Goal: Task Accomplishment & Management: Use online tool/utility

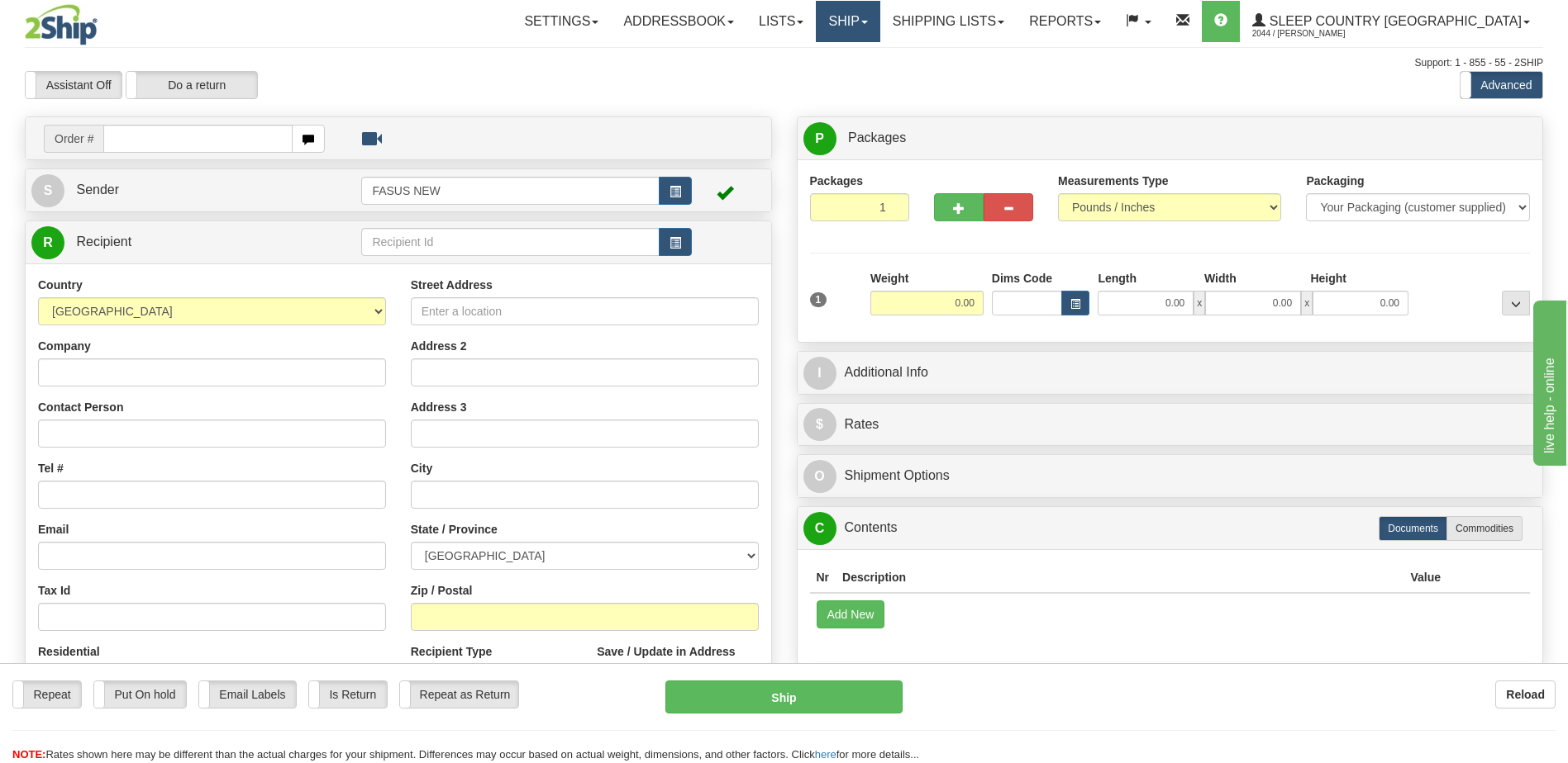
click at [879, 29] on link "Ship" at bounding box center [847, 21] width 63 height 41
click at [863, 78] on span "OnHold / Order Queue" at bounding box center [804, 80] width 116 height 13
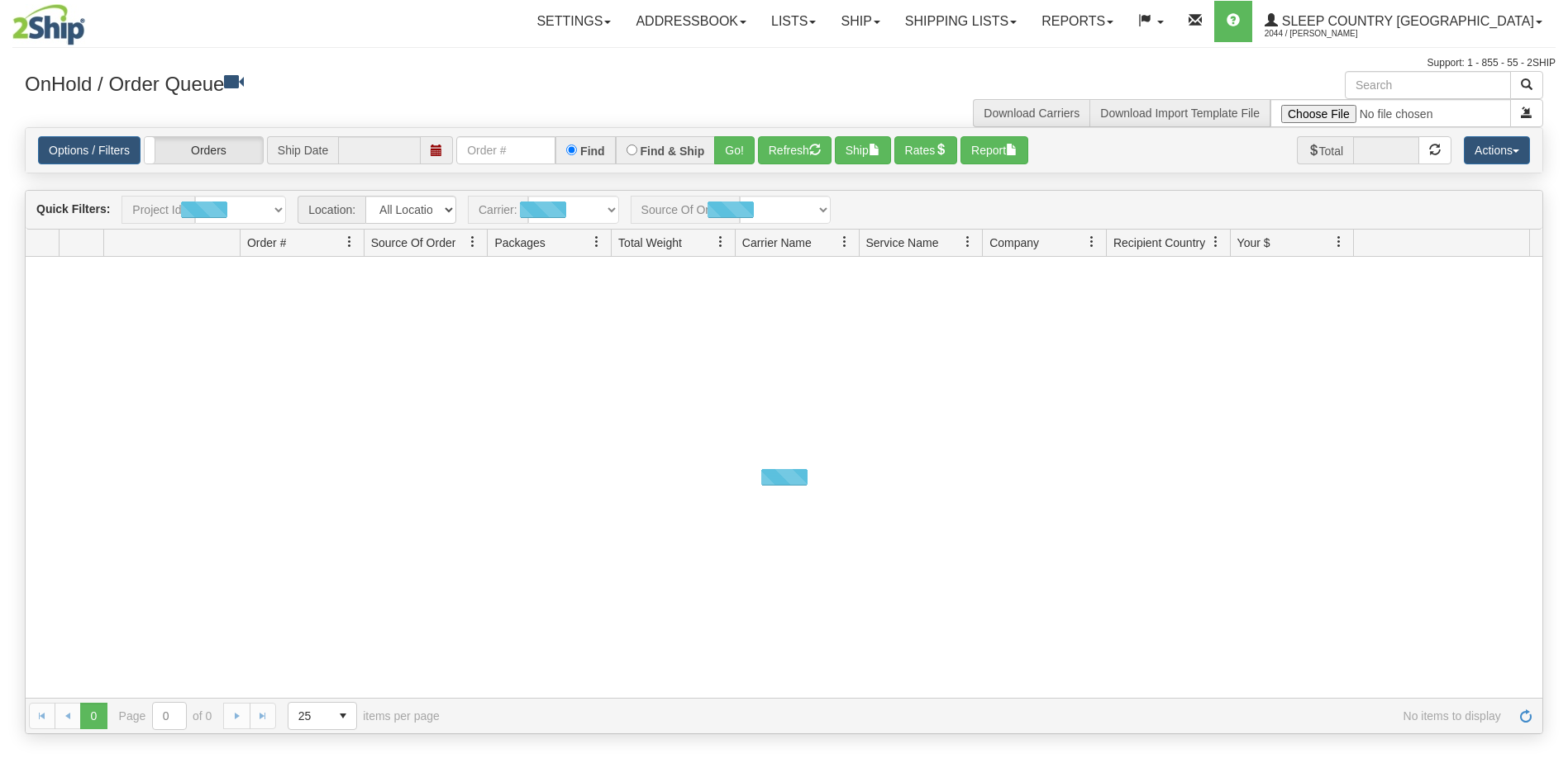
type input "[DATE]"
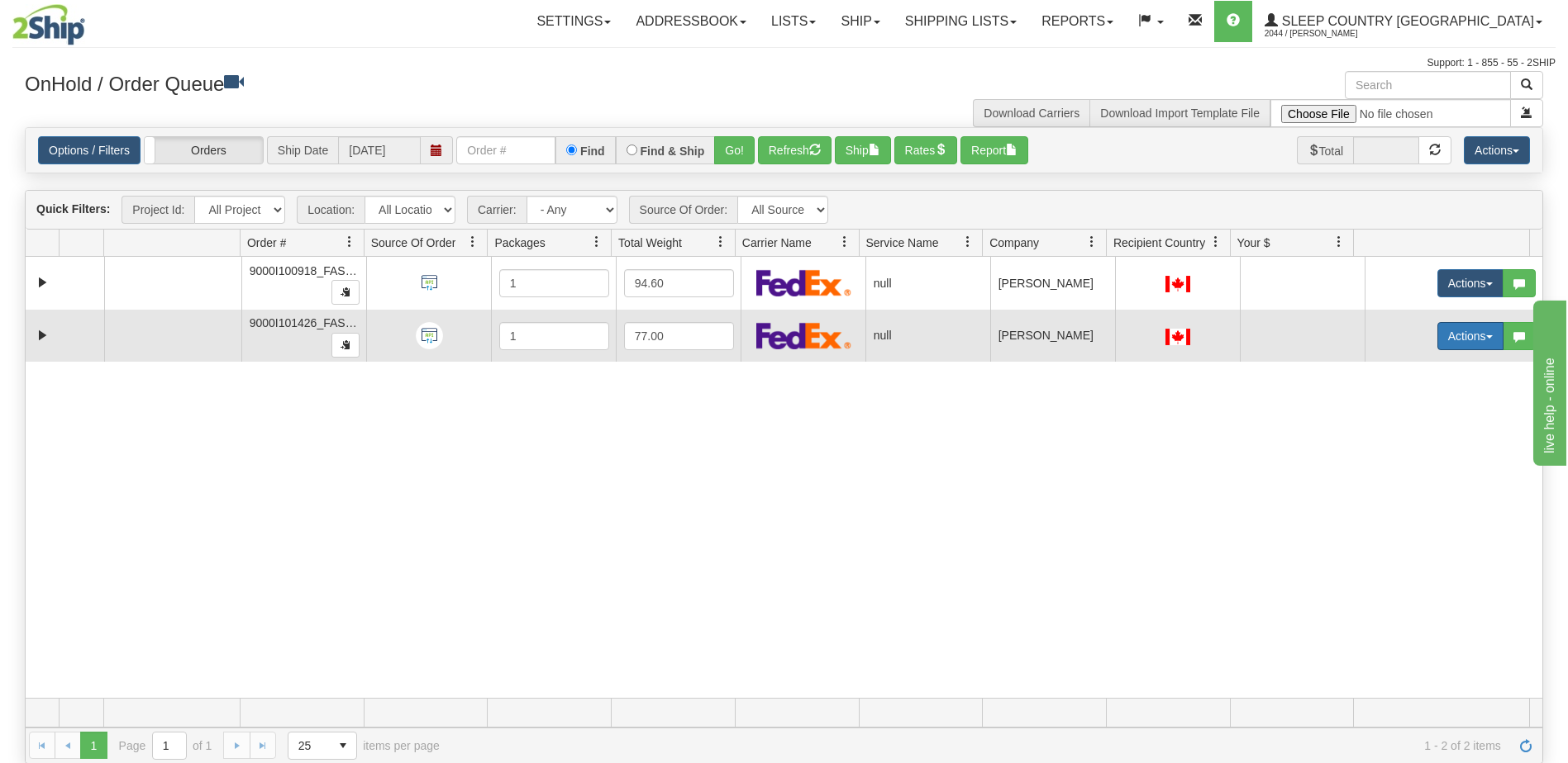
click at [1458, 337] on button "Actions" at bounding box center [1469, 335] width 66 height 28
click at [1393, 363] on span "Open" at bounding box center [1395, 368] width 39 height 13
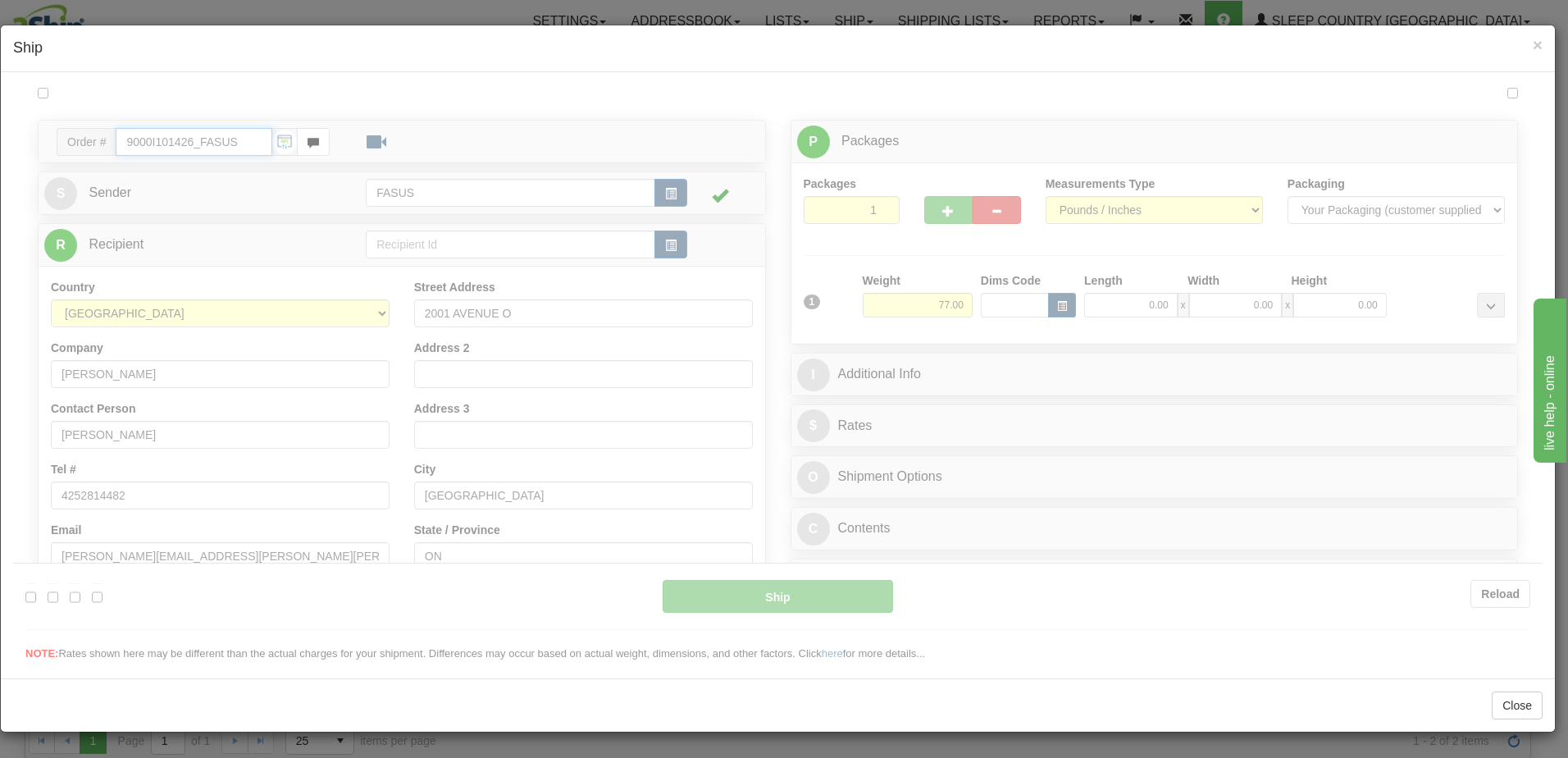
type input "08:13"
type input "16:00"
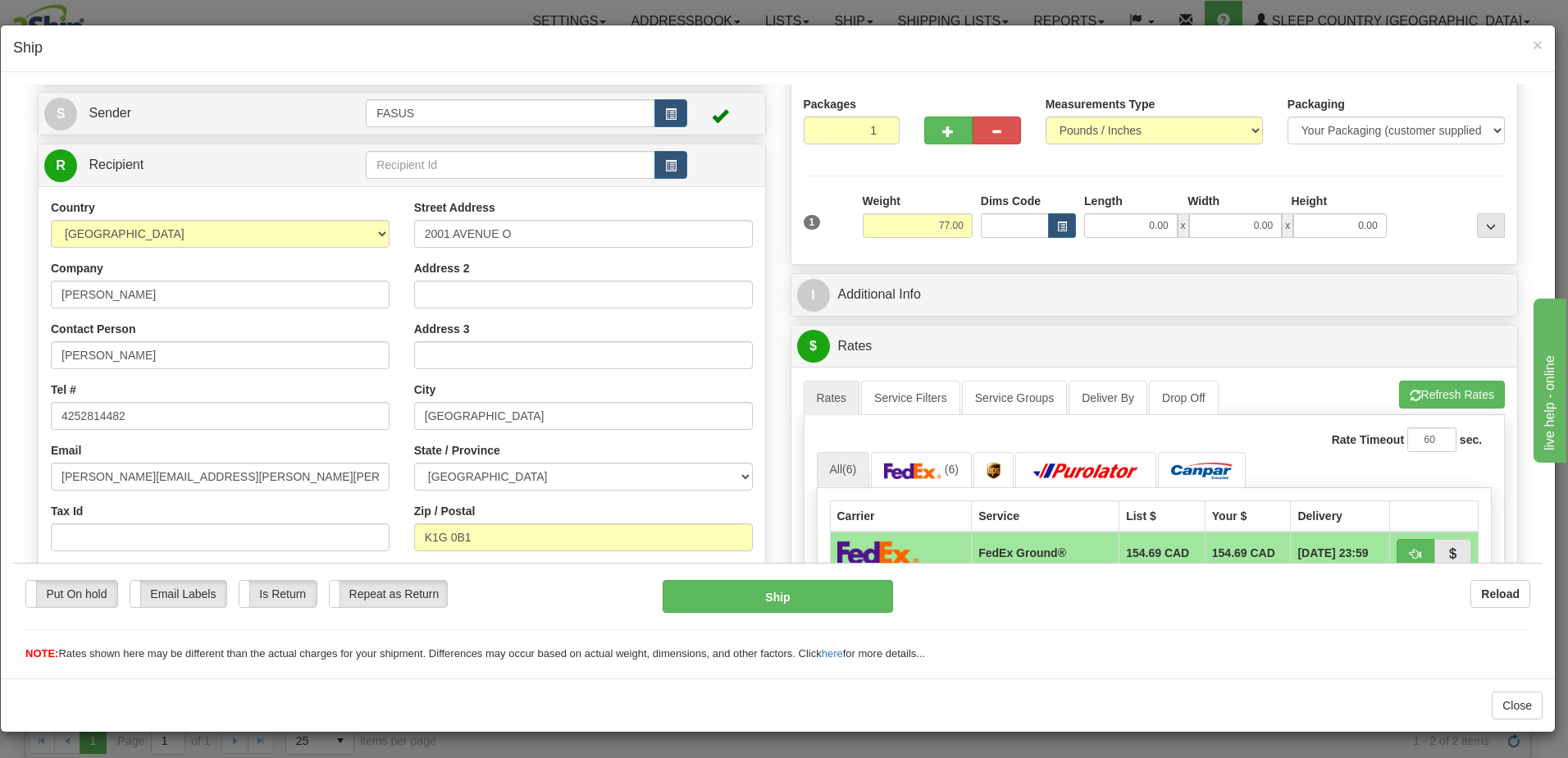
scroll to position [329, 0]
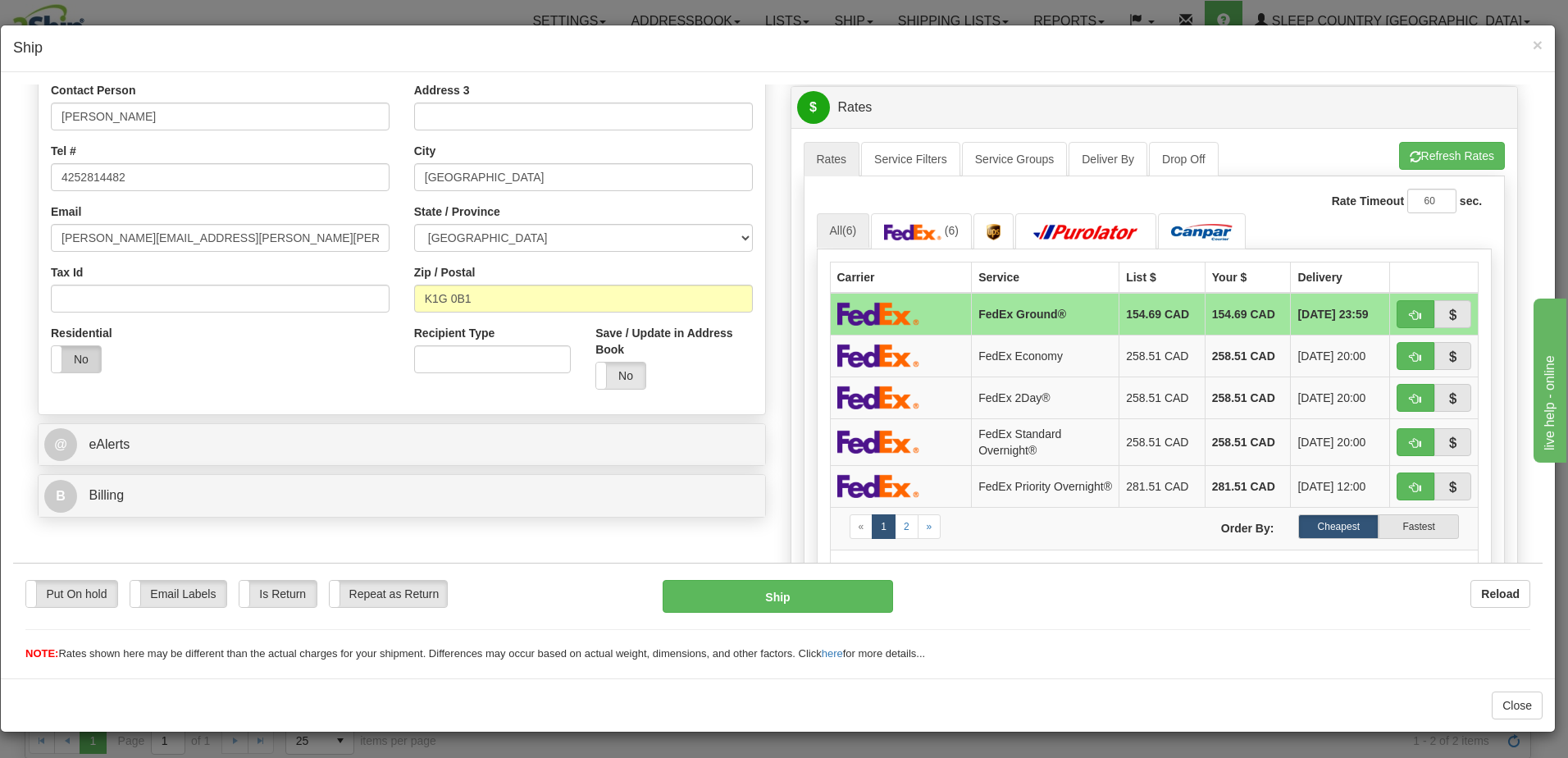
click at [72, 358] on label "No" at bounding box center [76, 359] width 50 height 27
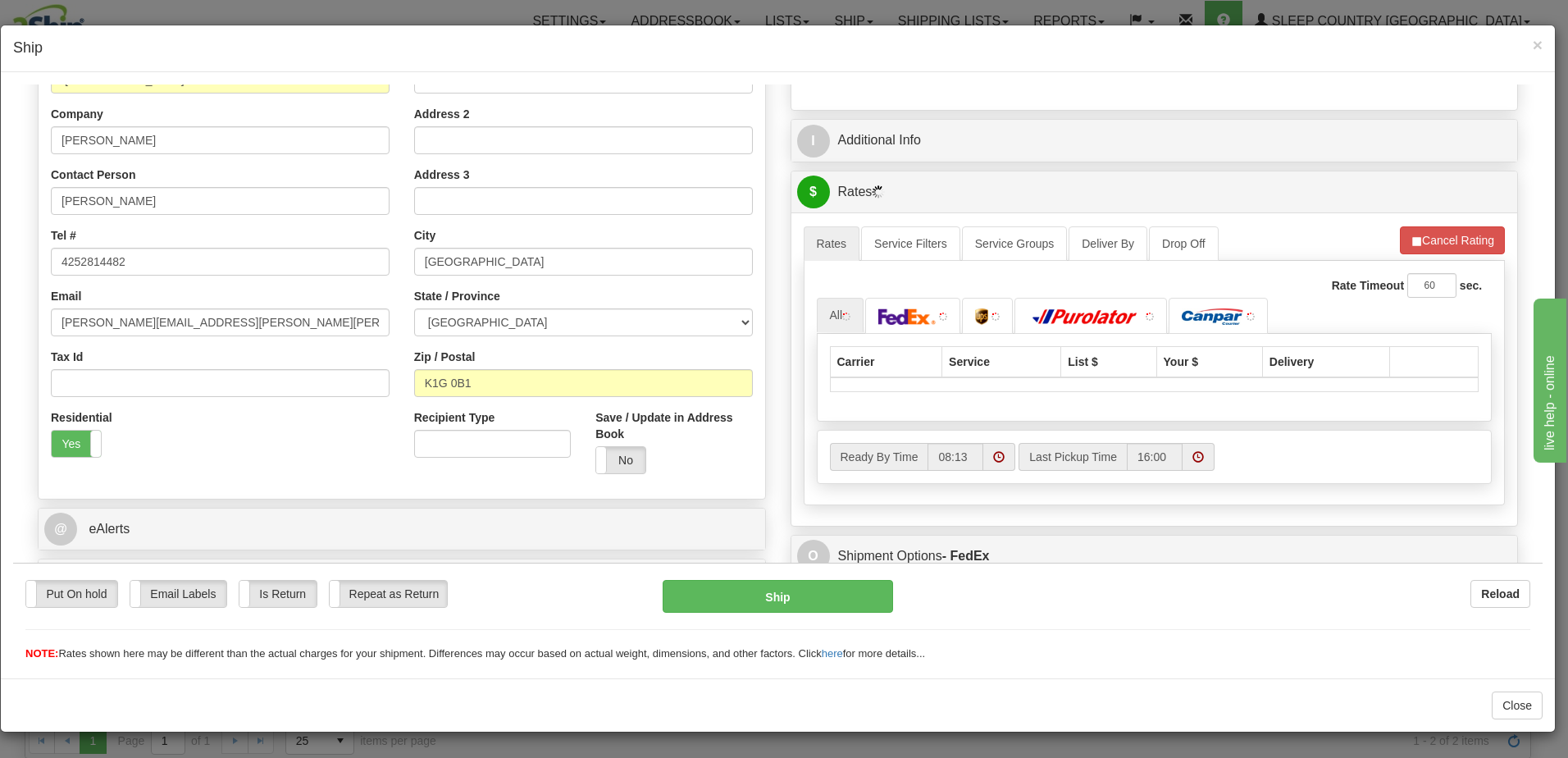
scroll to position [0, 0]
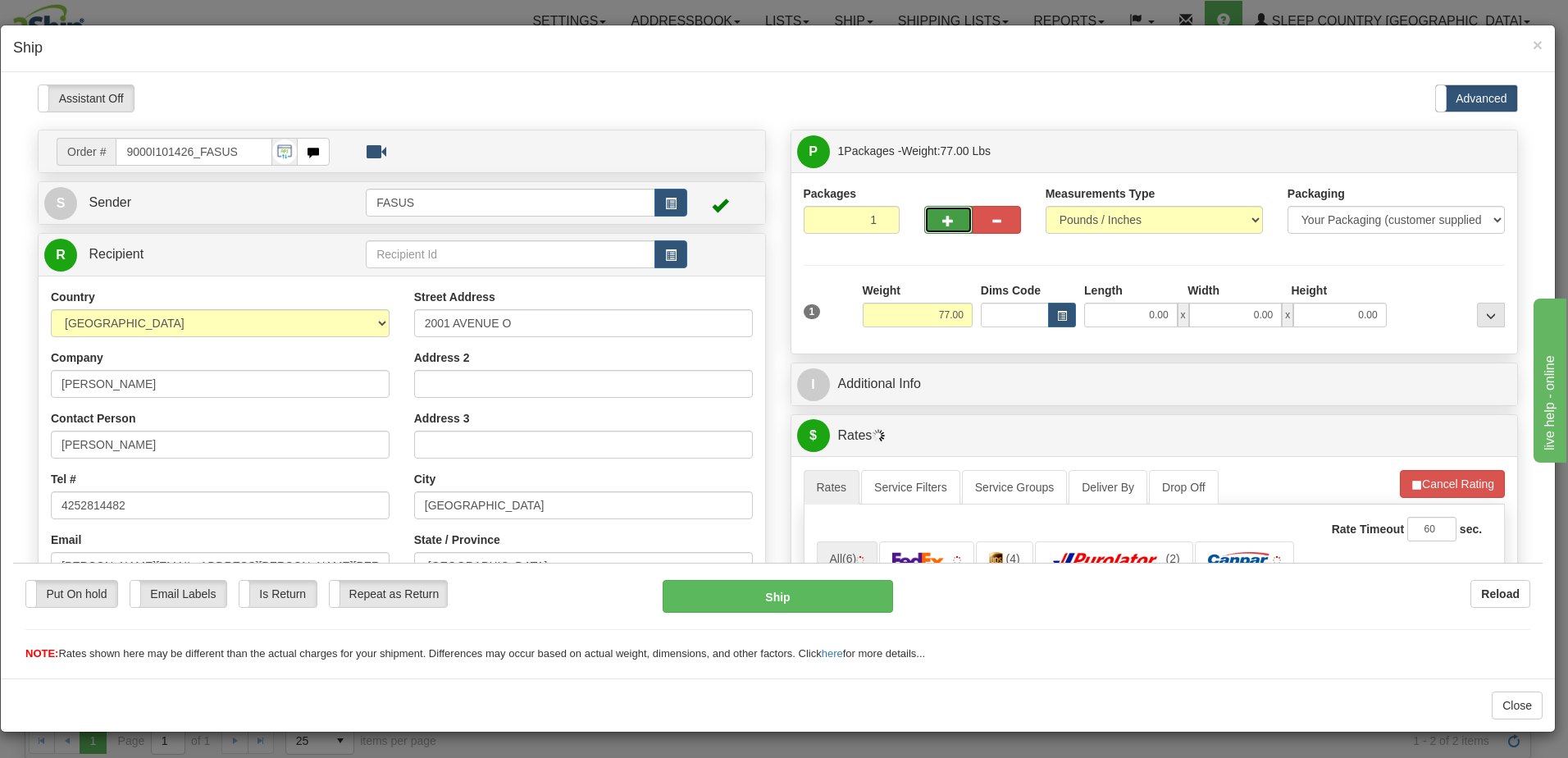
click at [946, 213] on button "button" at bounding box center [948, 218] width 49 height 28
type input "2"
click at [1481, 148] on span "Package Level" at bounding box center [1470, 151] width 65 height 11
radio input "true"
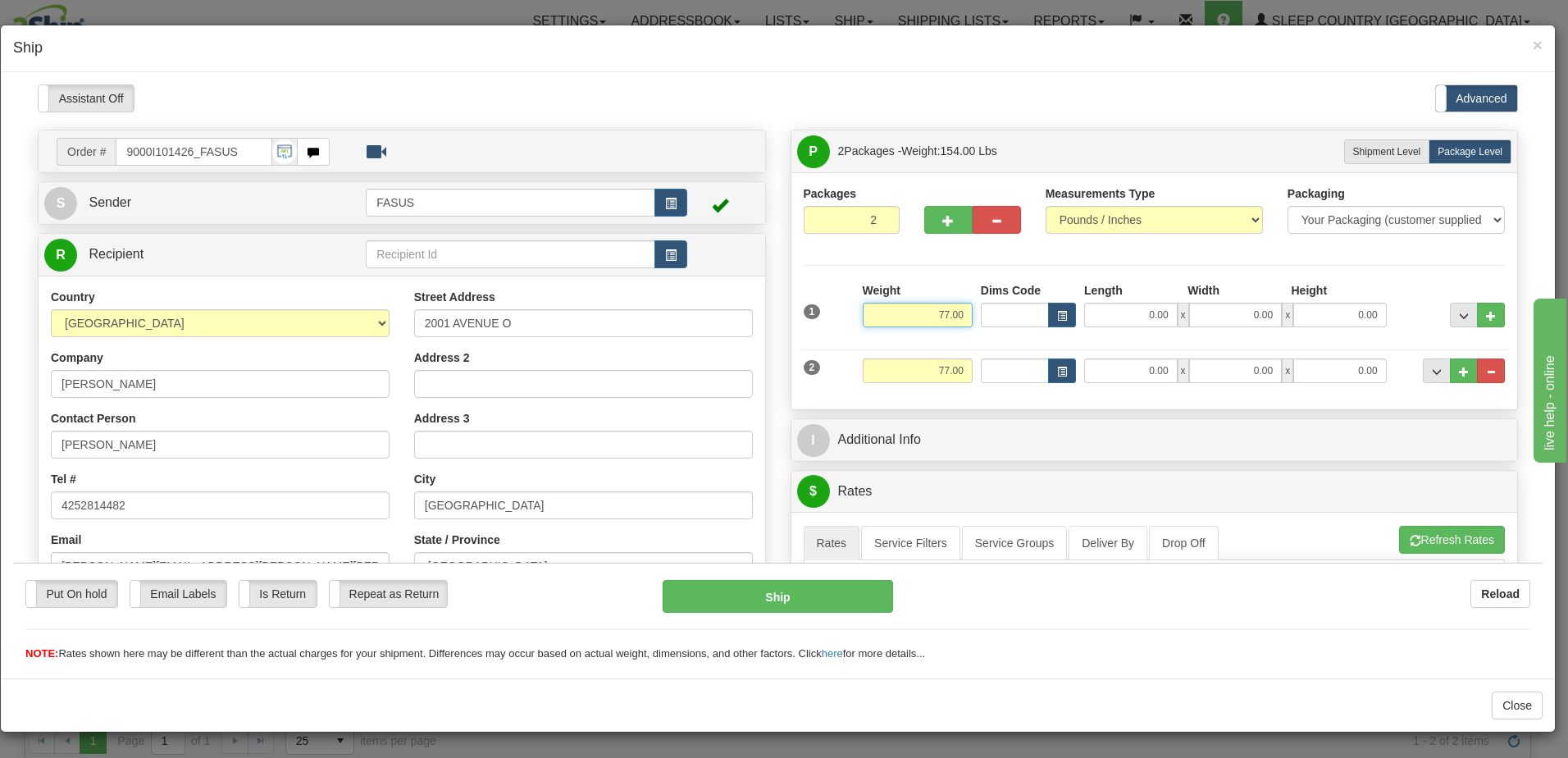
drag, startPoint x: 957, startPoint y: 315, endPoint x: 990, endPoint y: 315, distance: 33.0
click at [990, 315] on div "1 Weight 77.00 Dims Code x x" at bounding box center [1155, 310] width 710 height 58
type input "47.10"
type input "78.00"
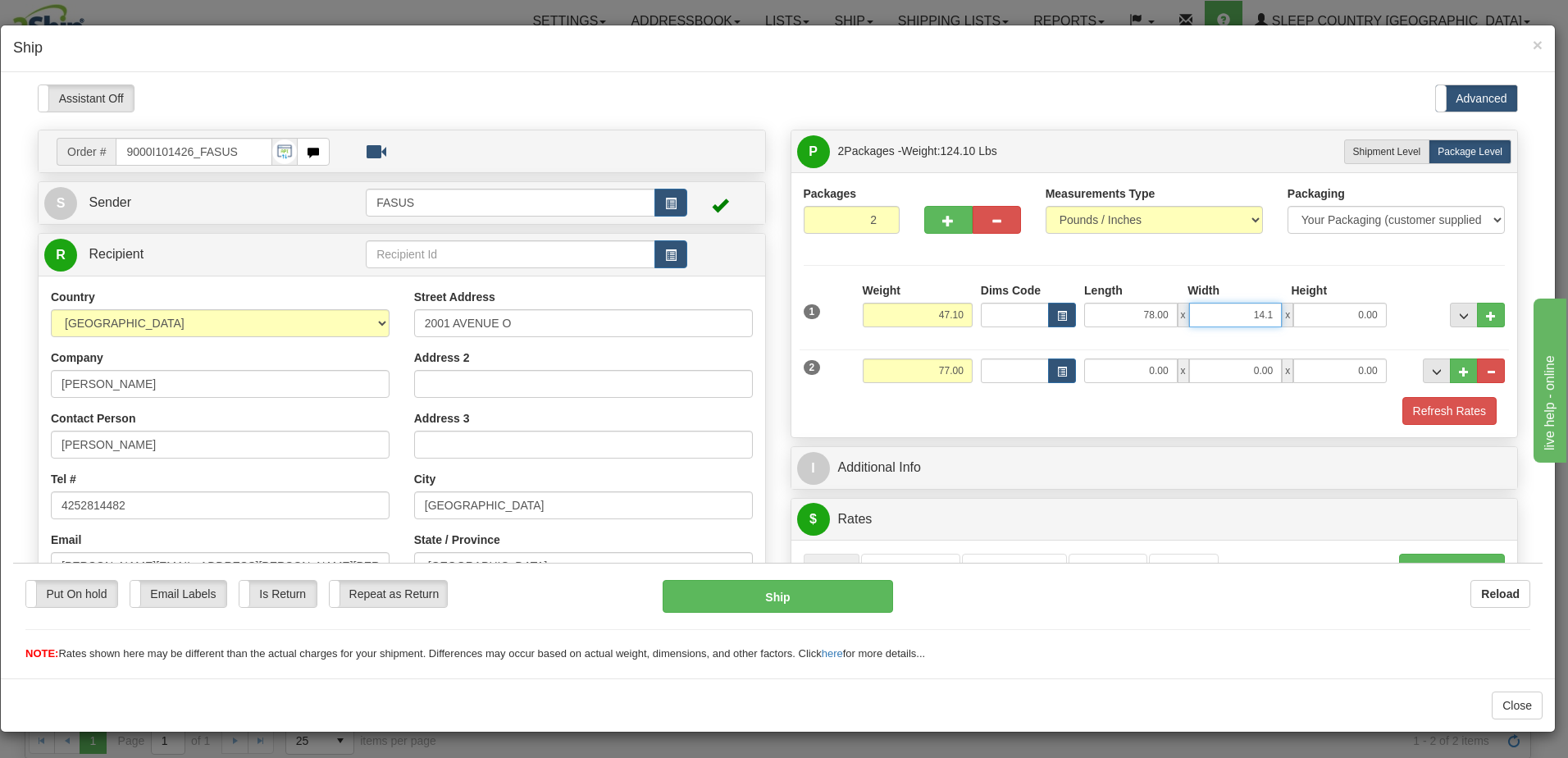
type input "14.10"
type input "3.50"
drag, startPoint x: 916, startPoint y: 366, endPoint x: 987, endPoint y: 369, distance: 71.1
click at [987, 369] on div "2 Weight 77.00 Dims Code Length Width Height" at bounding box center [1155, 369] width 710 height 55
type input "22.00"
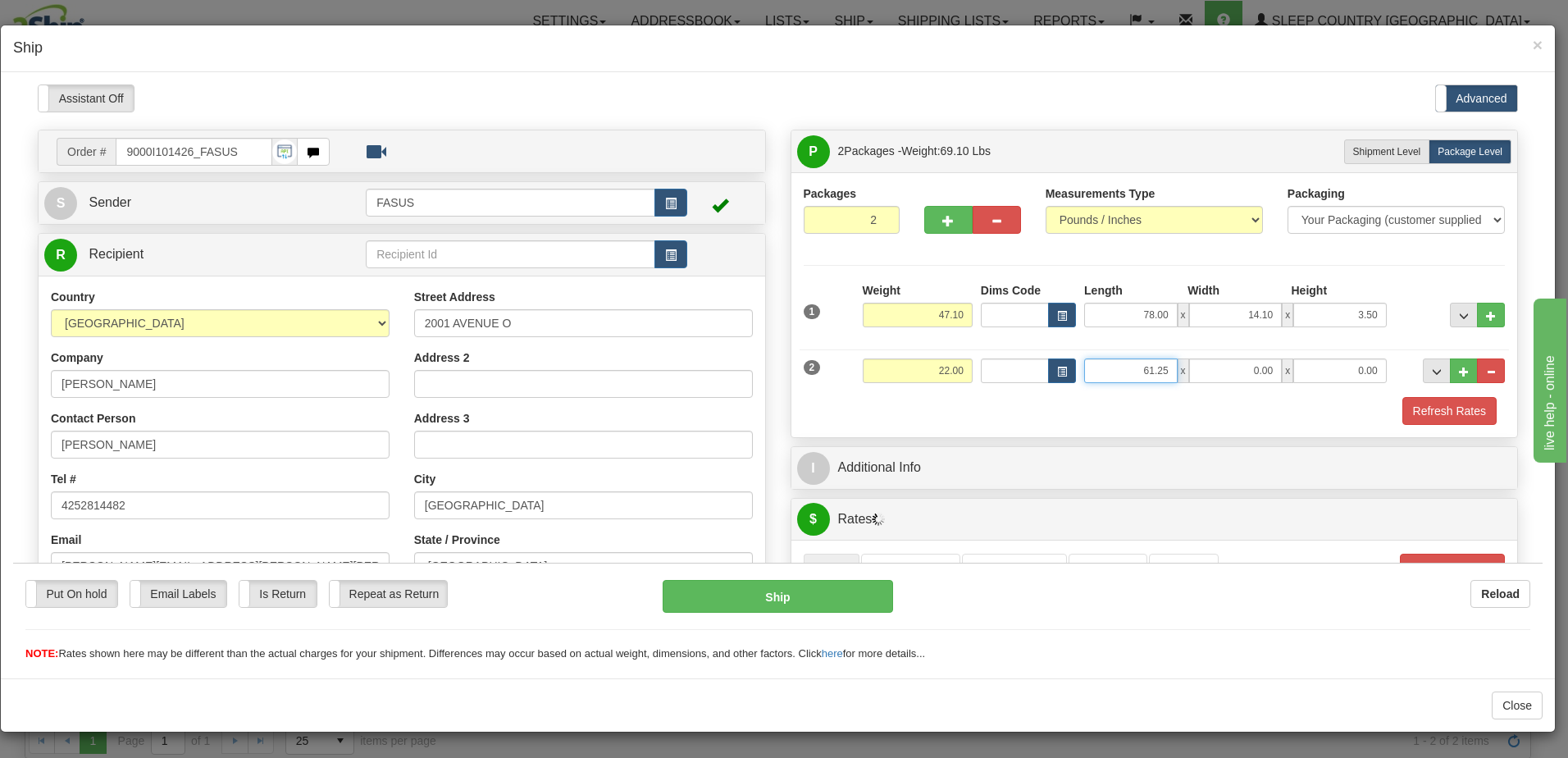
type input "61.25"
type input "14.00"
type input "6.00"
click at [1408, 290] on div at bounding box center [1450, 304] width 118 height 45
click at [1459, 315] on span "..." at bounding box center [1464, 315] width 10 height 9
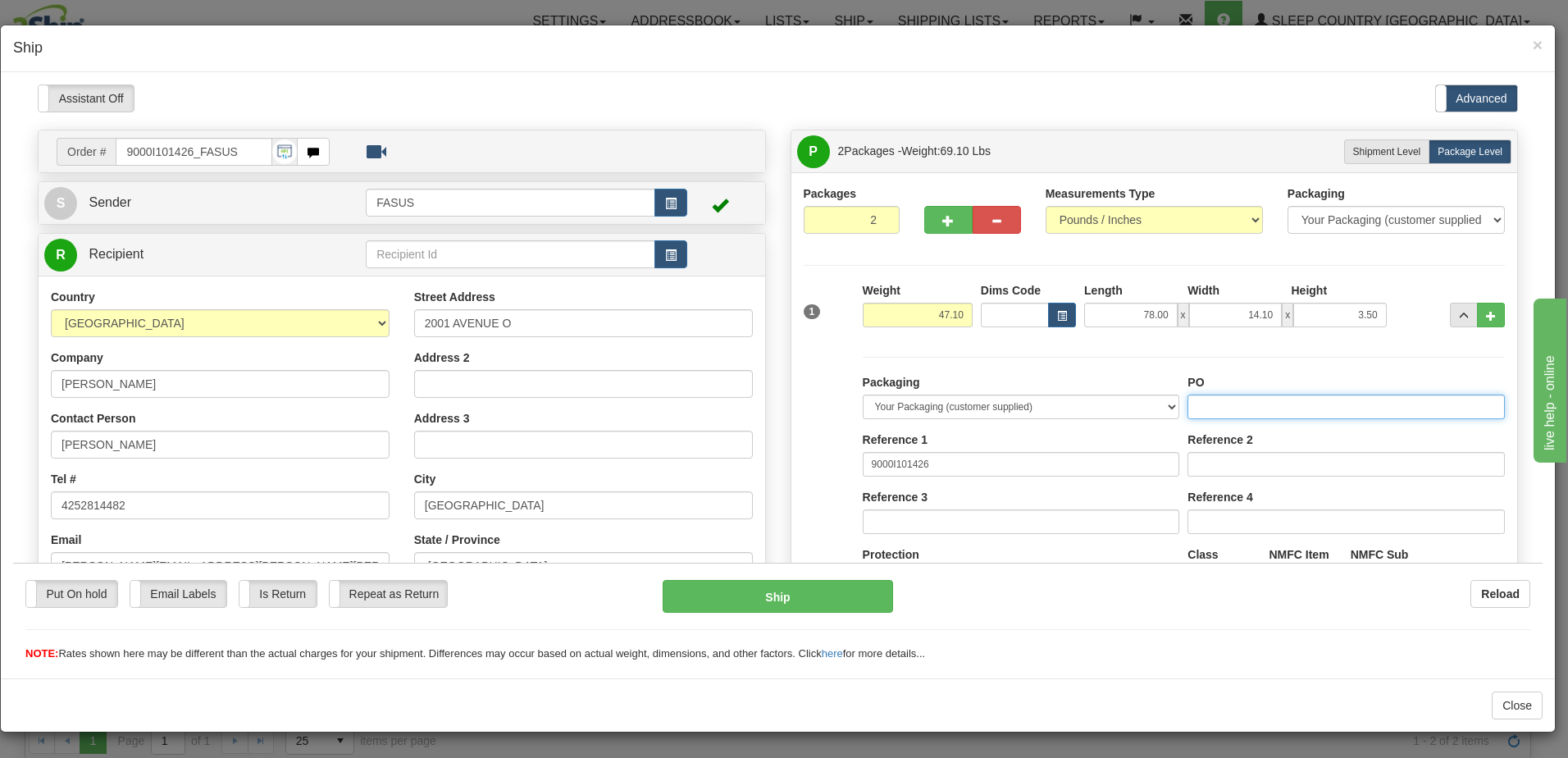
click at [1207, 404] on input "PO" at bounding box center [1346, 407] width 317 height 25
drag, startPoint x: 1280, startPoint y: 409, endPoint x: 1160, endPoint y: 381, distance: 123.2
click at [872, 397] on div "Packaging Your Packaging (customer supplied) Envelope (carrier supplied) Pack (…" at bounding box center [1183, 524] width 650 height 302
type input "1027255"
click at [1459, 311] on span "..." at bounding box center [1464, 315] width 10 height 9
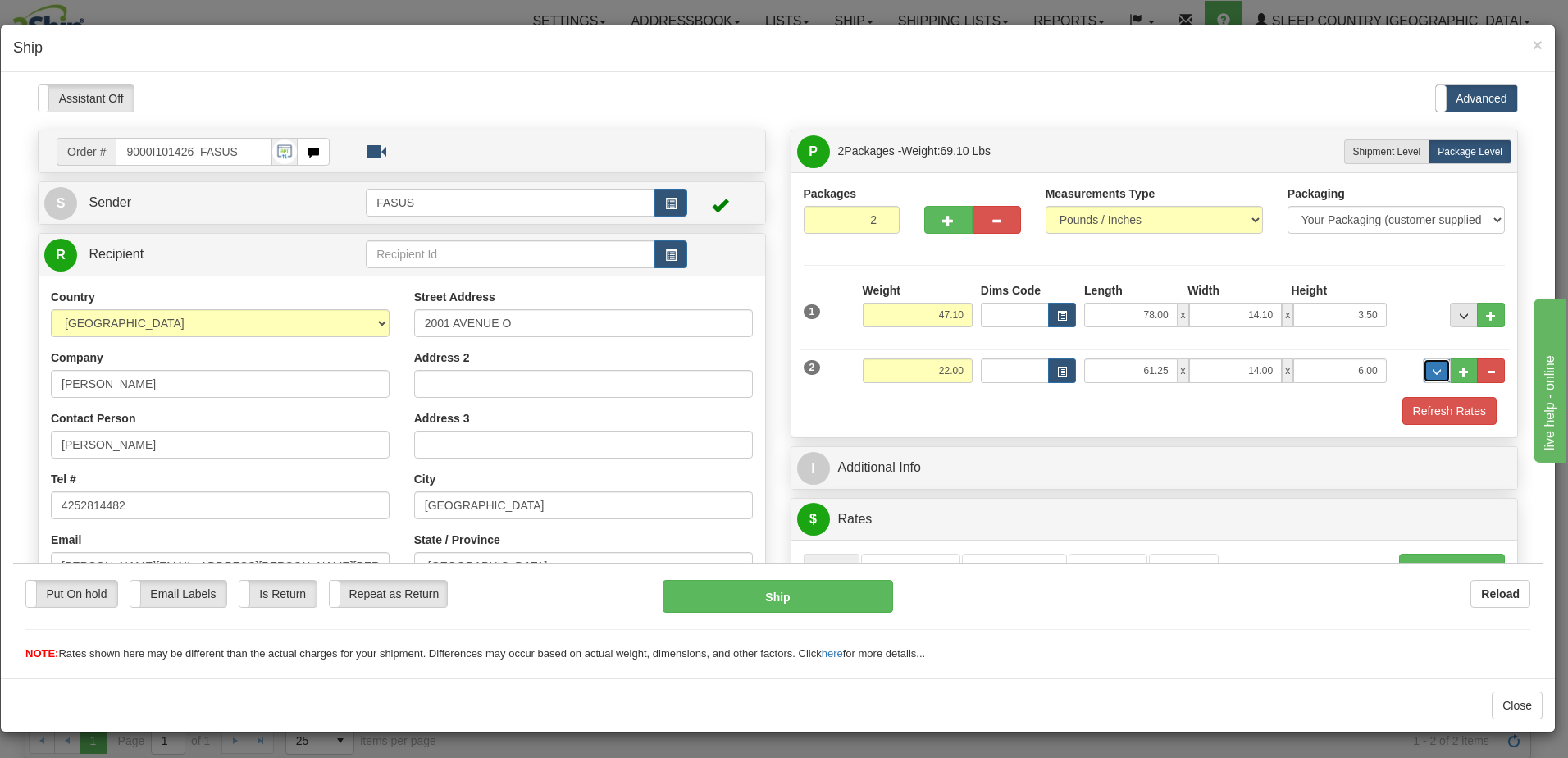
click at [1432, 370] on span "..." at bounding box center [1437, 370] width 10 height 9
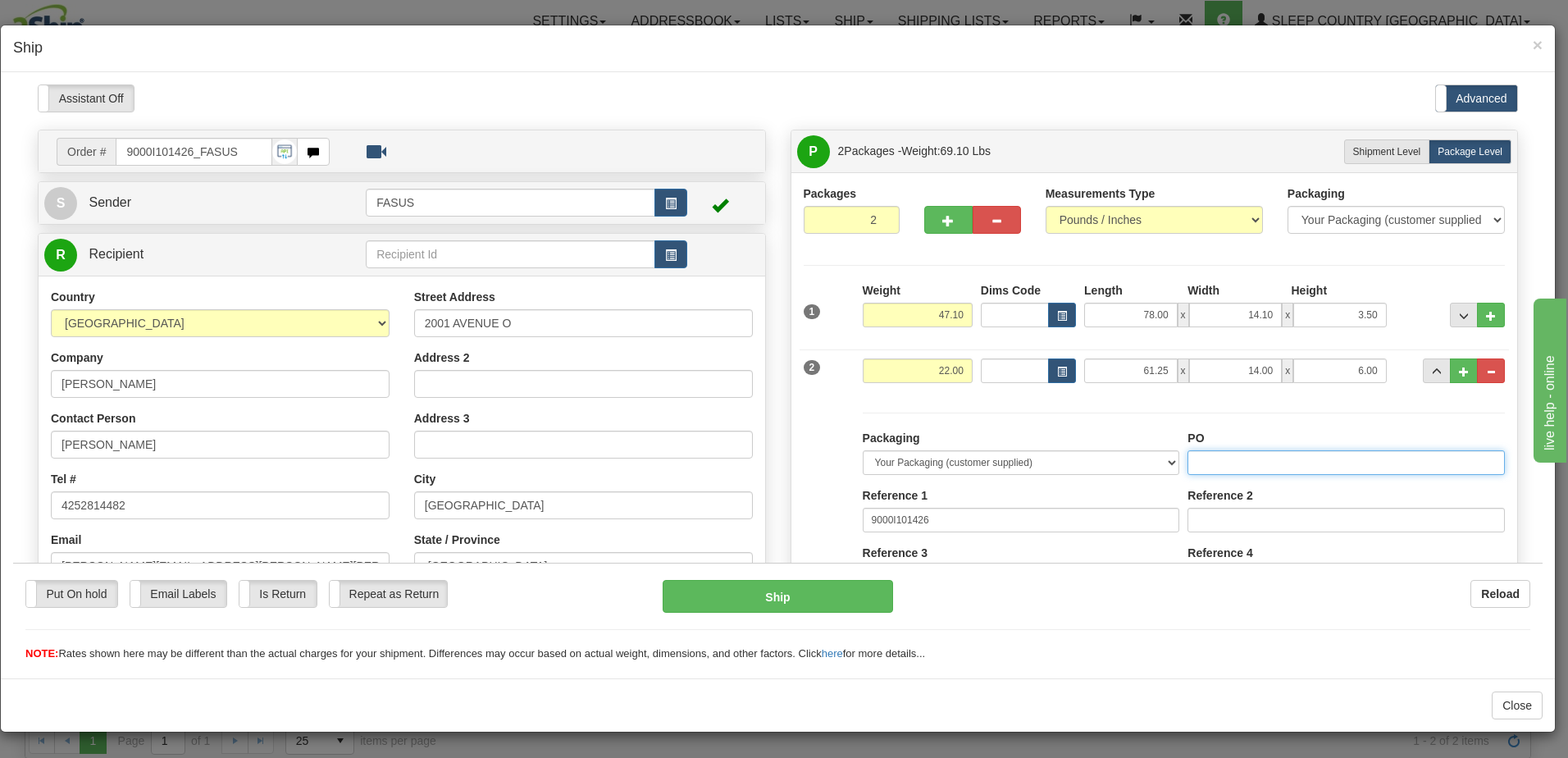
paste input "1027255"
type input "1027255"
click at [1432, 370] on span "..." at bounding box center [1437, 370] width 10 height 9
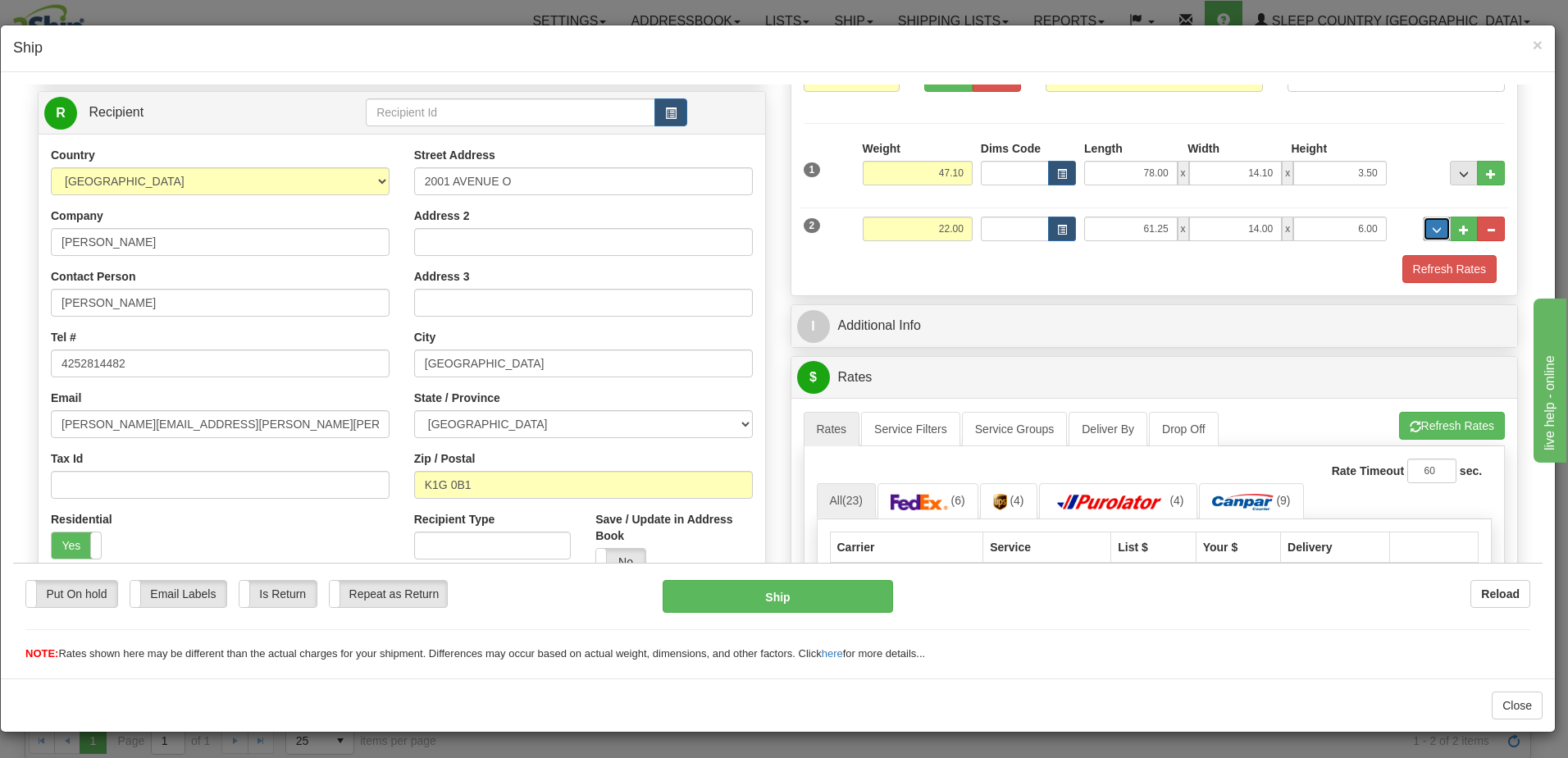
scroll to position [164, 0]
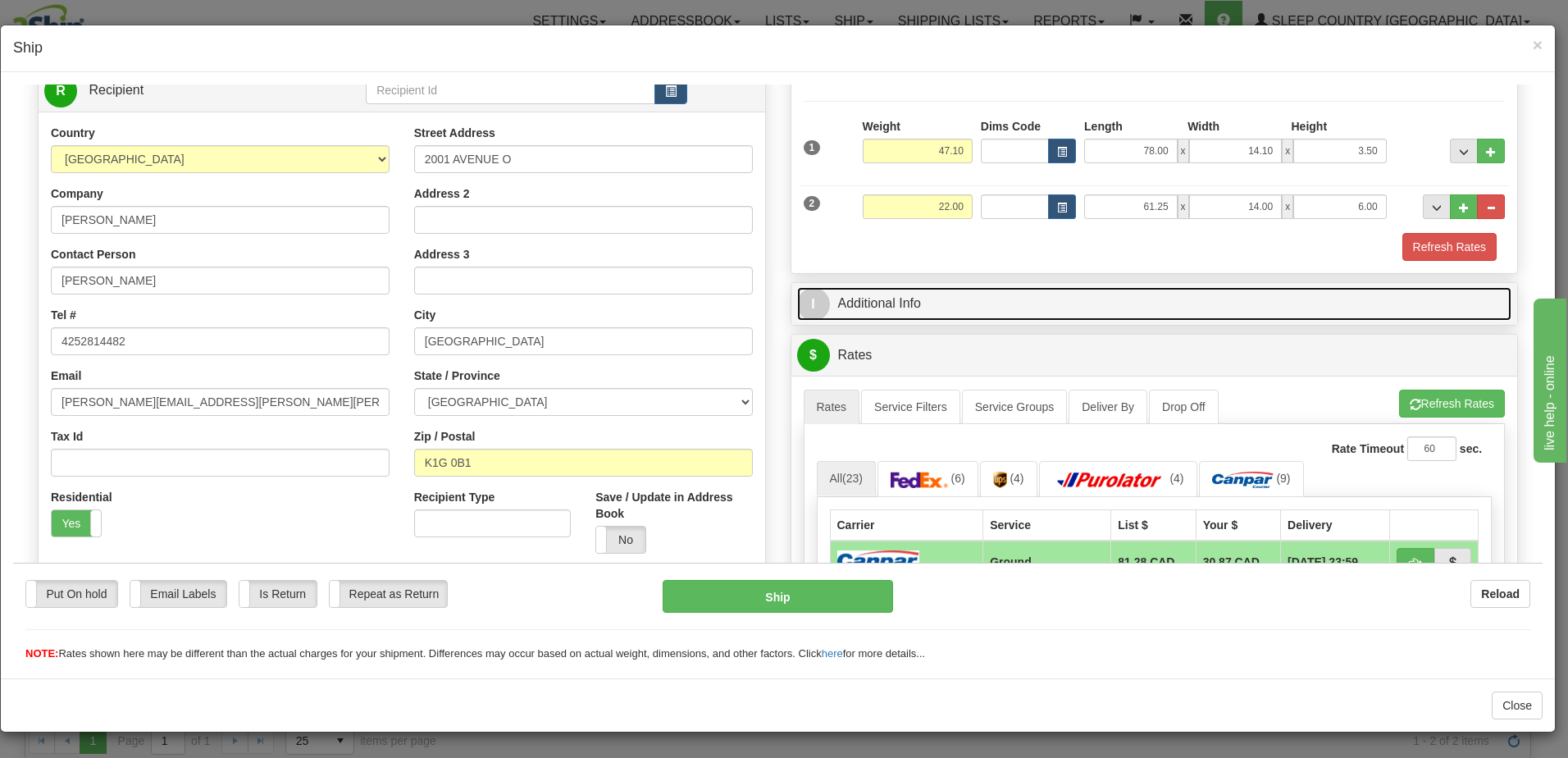
click at [1073, 295] on link "I Additional Info" at bounding box center [1155, 303] width 715 height 33
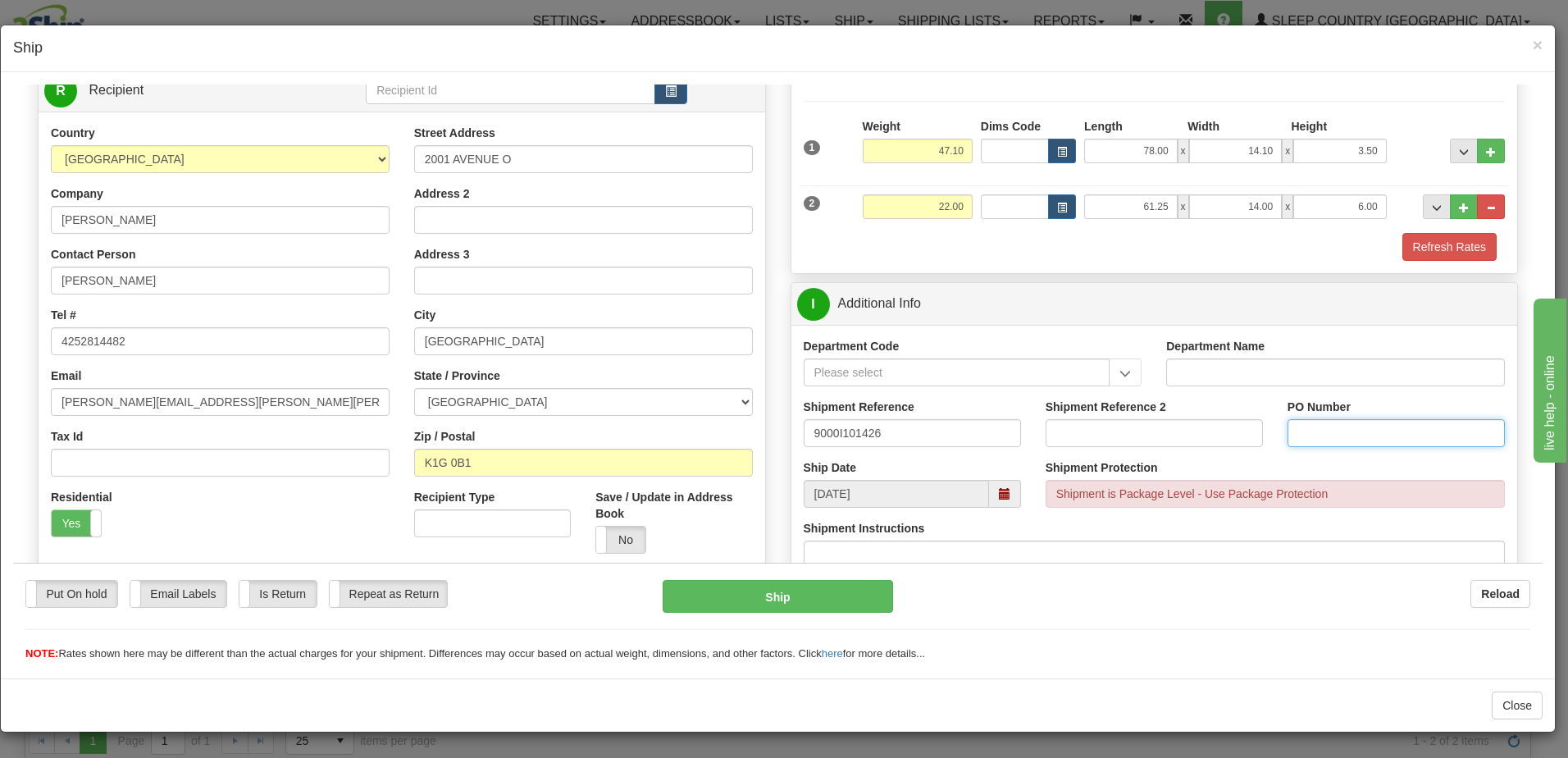
paste input "1027255"
type input "1027255"
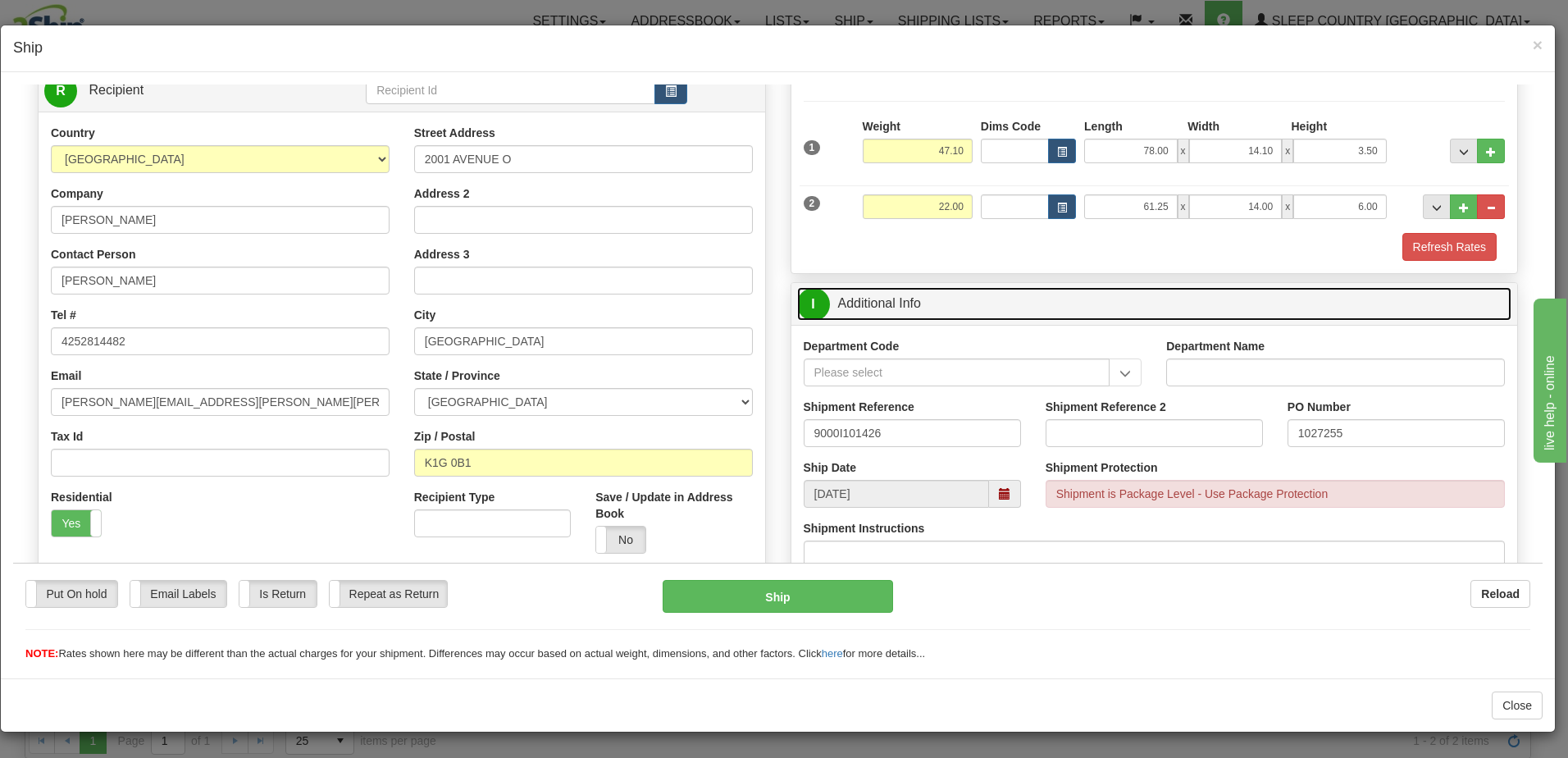
click at [1128, 291] on link "I Additional Info" at bounding box center [1155, 303] width 715 height 33
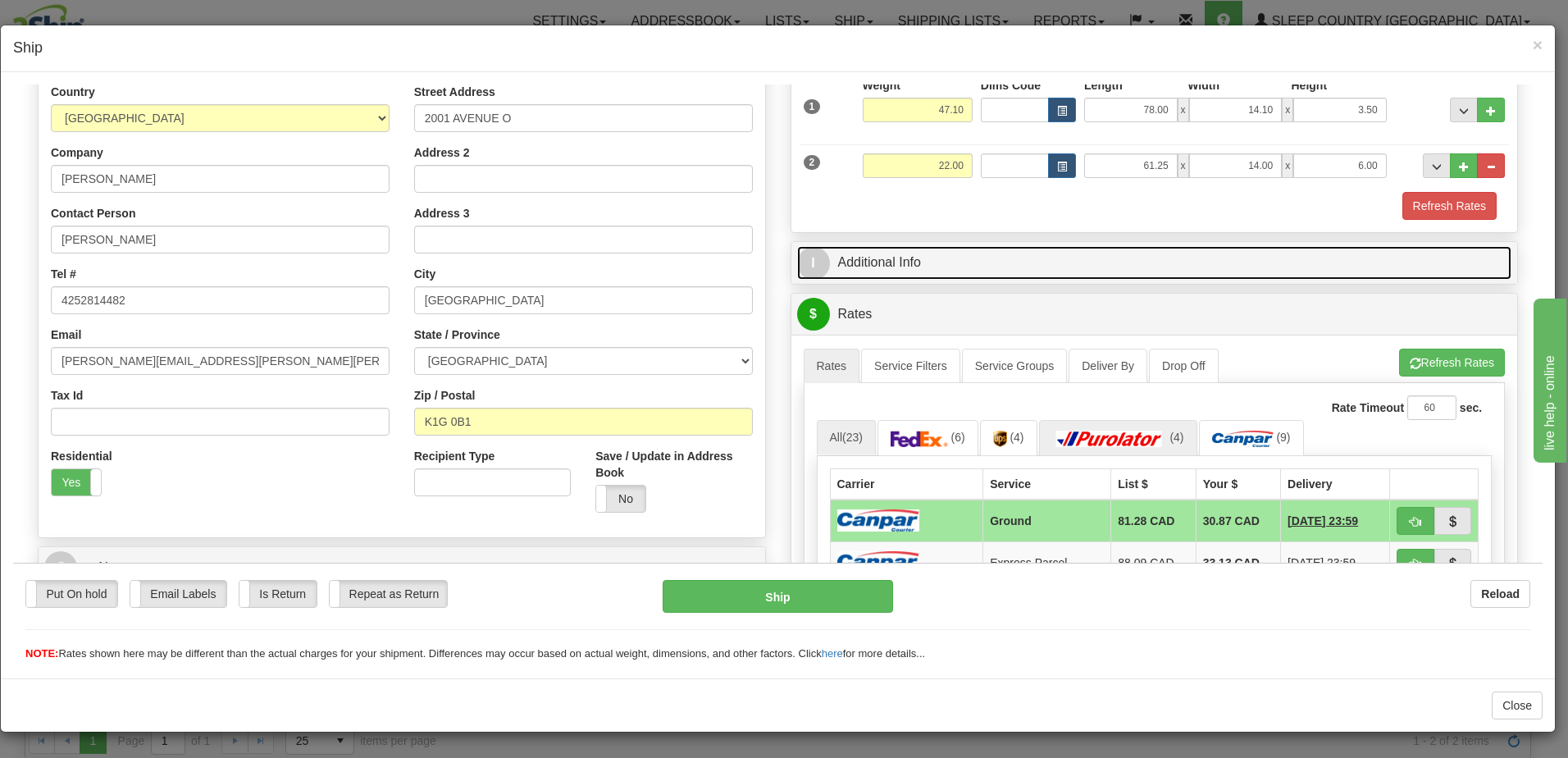
scroll to position [246, 0]
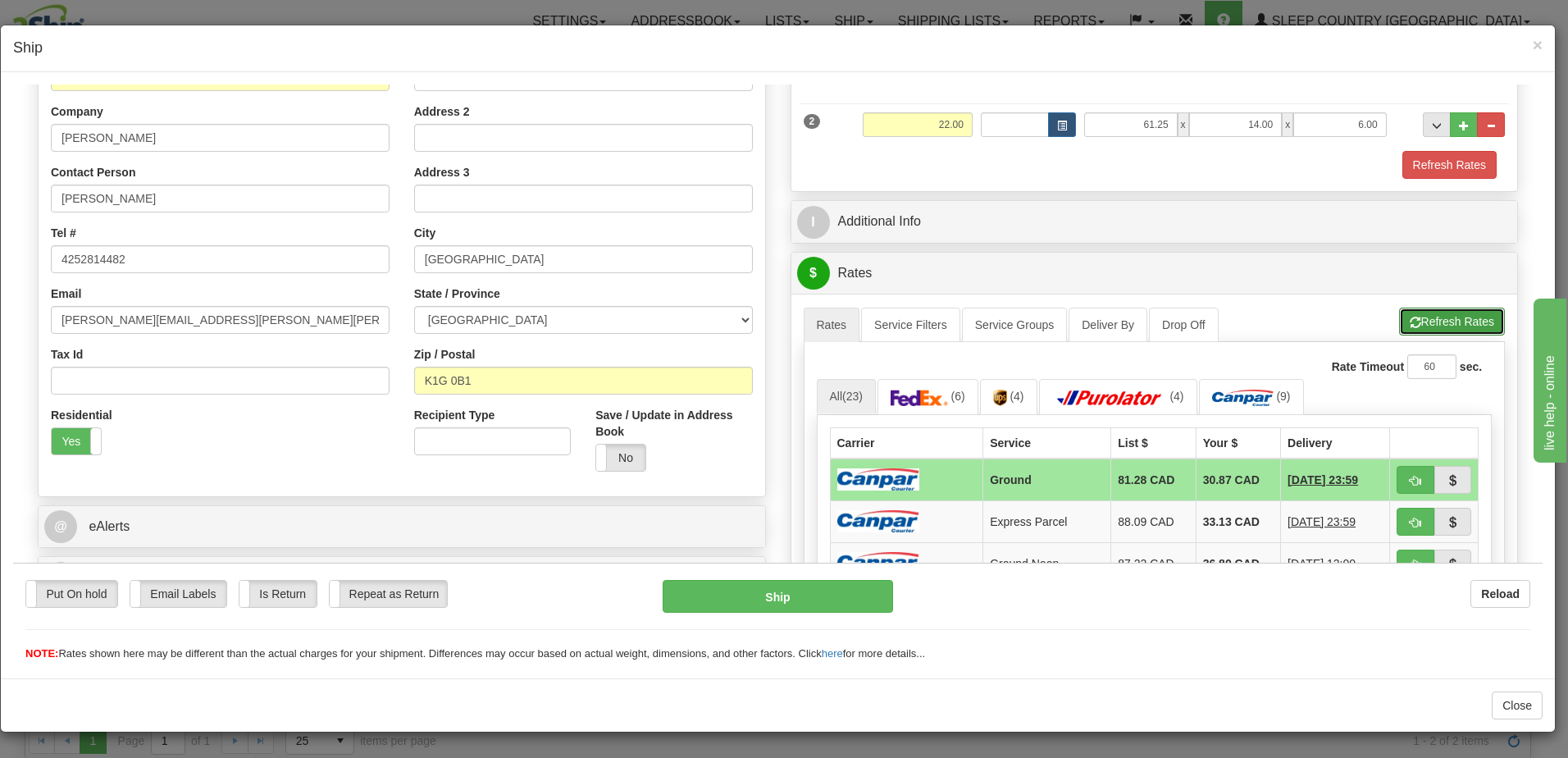
click at [1450, 323] on button "Refresh Rates" at bounding box center [1452, 320] width 106 height 28
click at [1410, 479] on span "button" at bounding box center [1416, 480] width 11 height 10
type input "1"
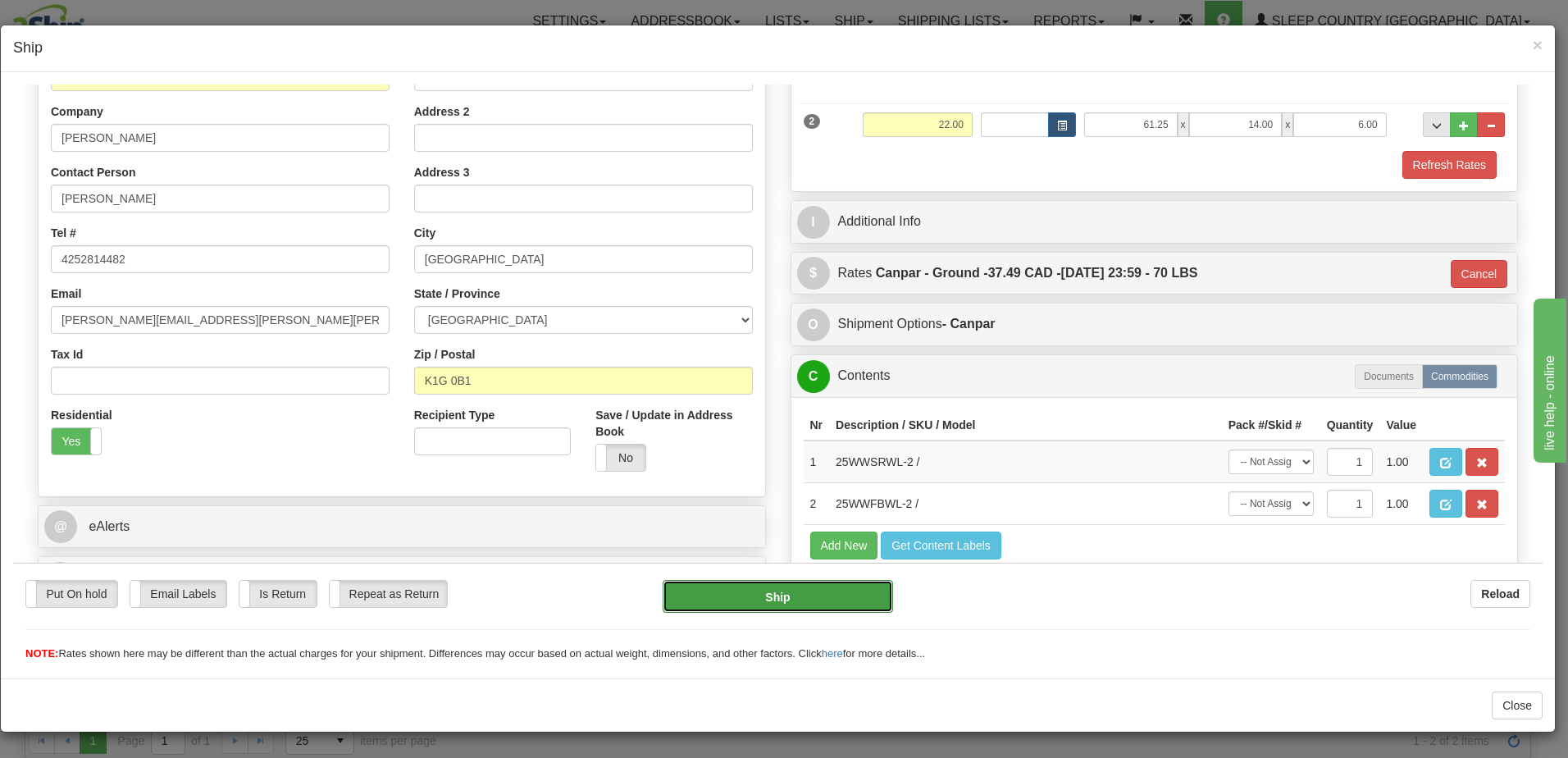
click at [786, 593] on button "Ship" at bounding box center [778, 595] width 230 height 32
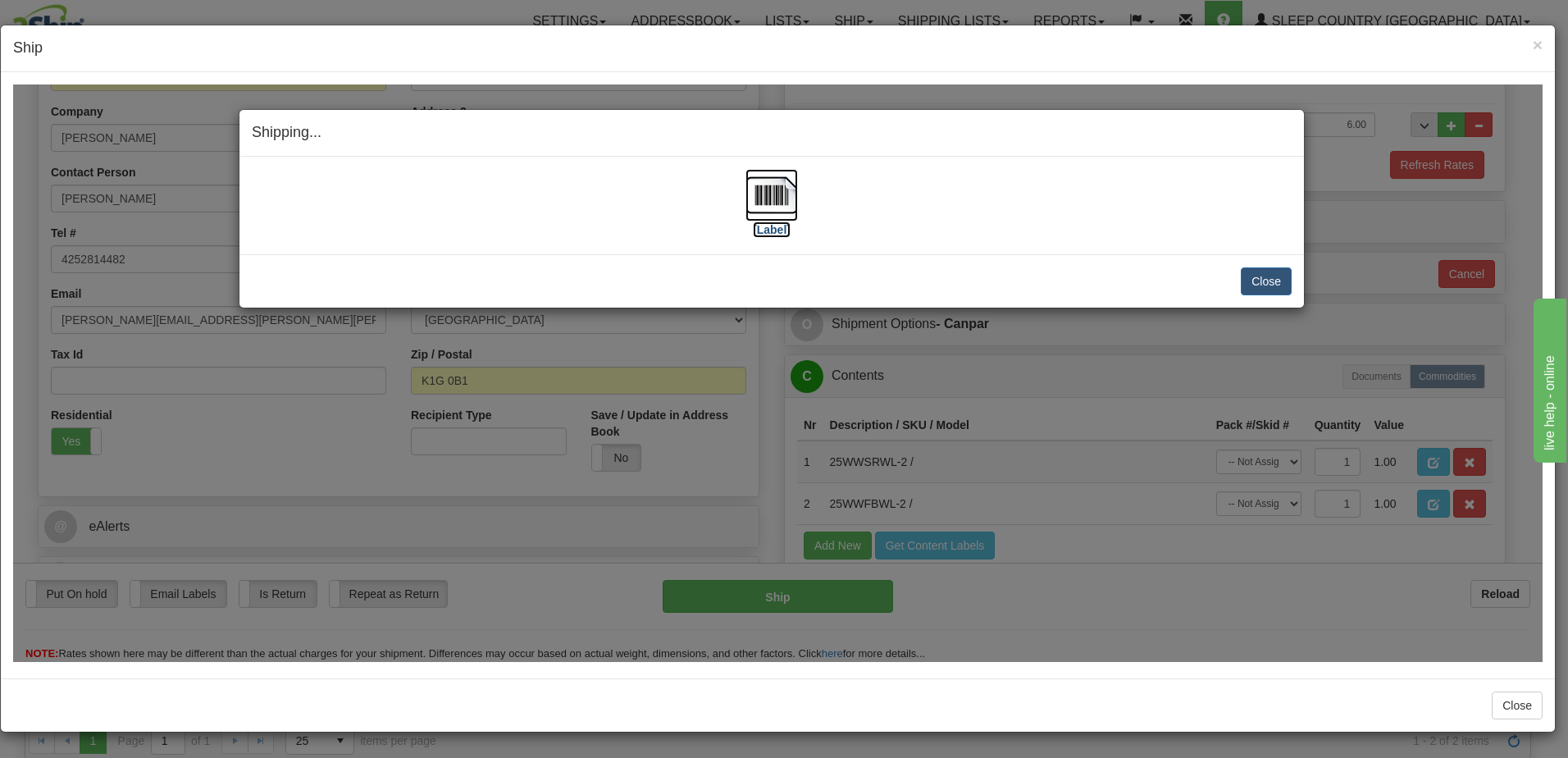
click at [770, 229] on label "[Label]" at bounding box center [772, 229] width 38 height 16
click at [1275, 279] on button "Close" at bounding box center [1266, 280] width 50 height 28
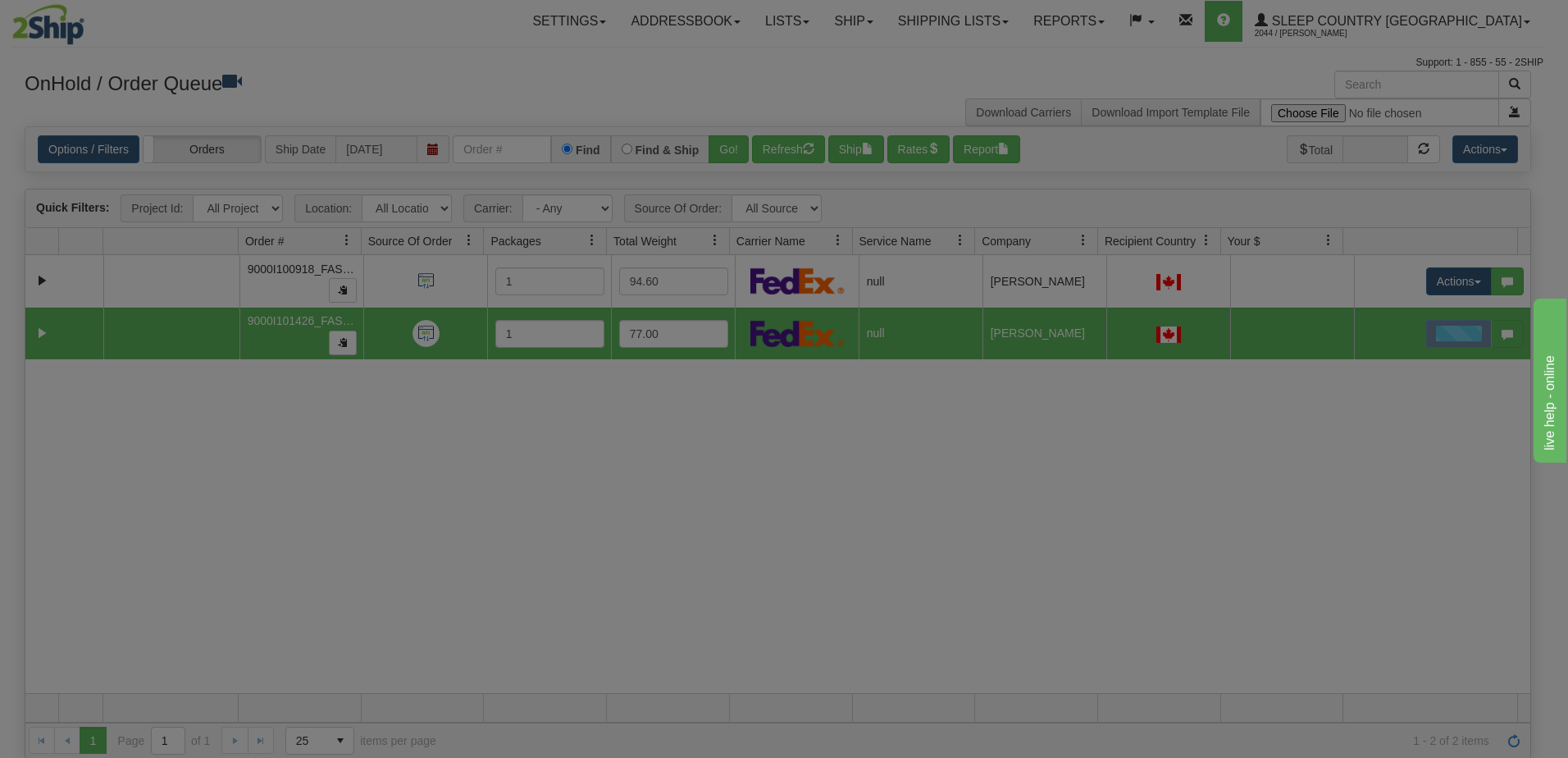
scroll to position [0, 0]
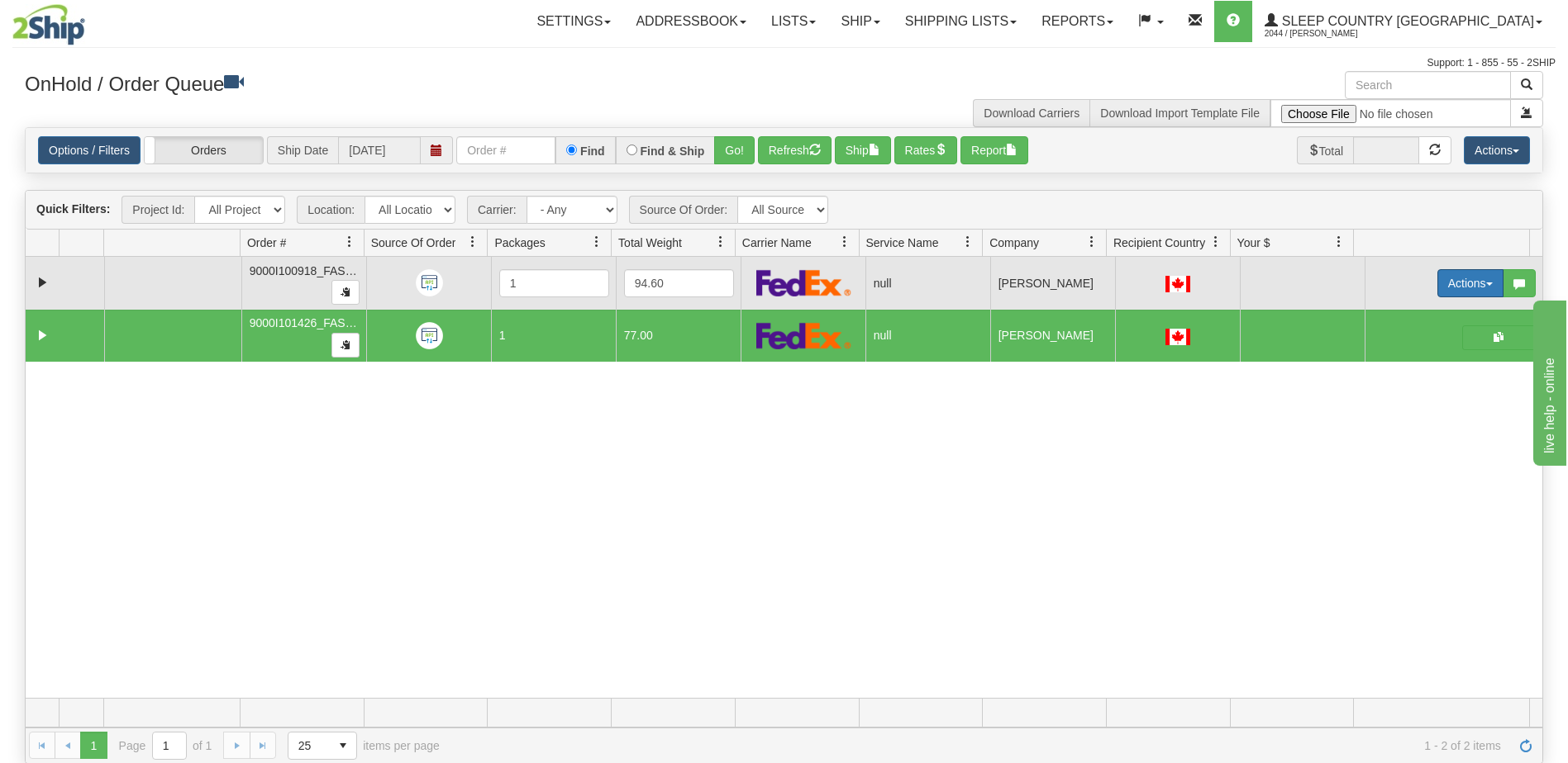
click at [1449, 278] on button "Actions" at bounding box center [1469, 283] width 66 height 28
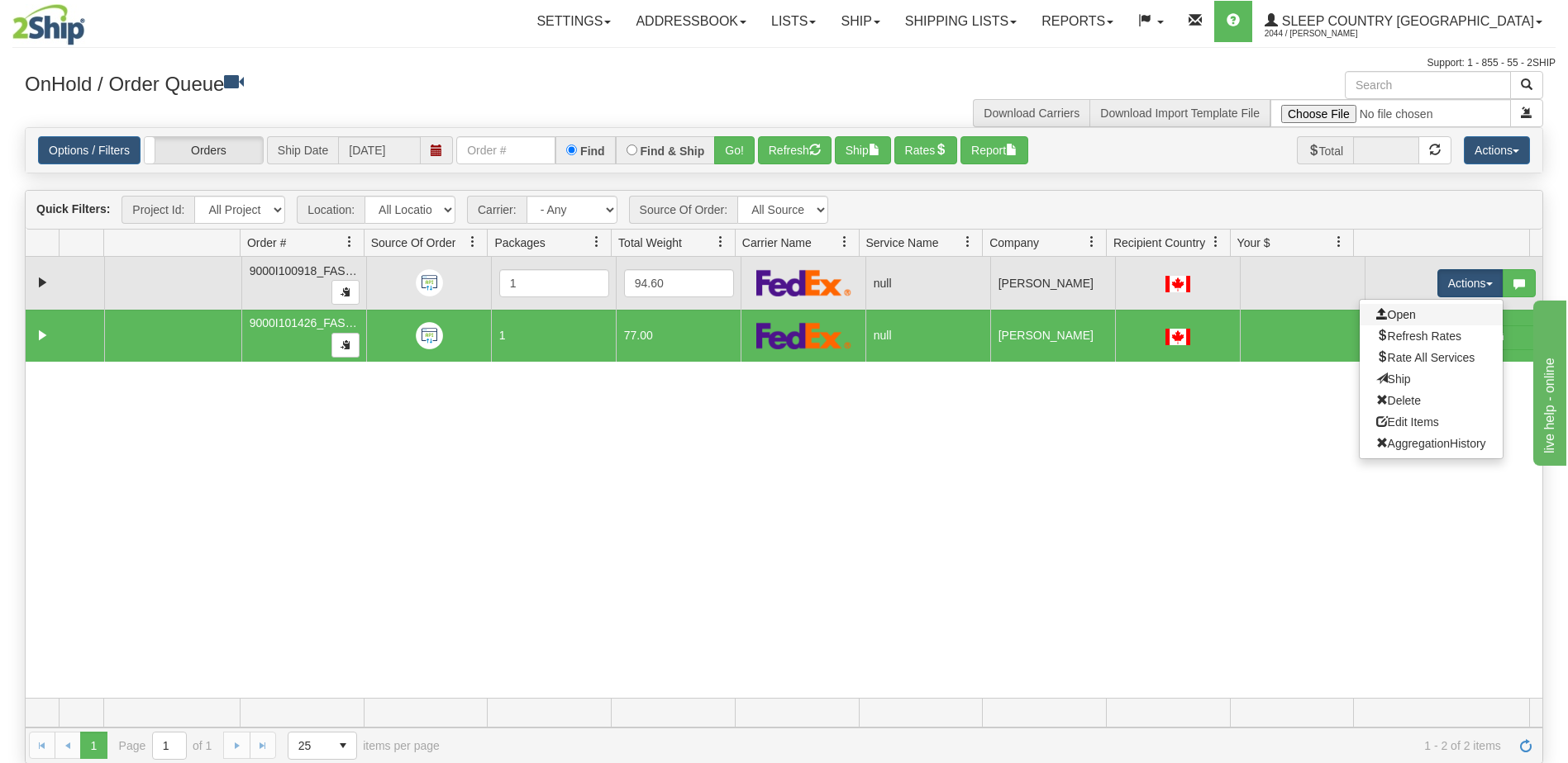
click at [1414, 313] on link "Open" at bounding box center [1430, 314] width 143 height 21
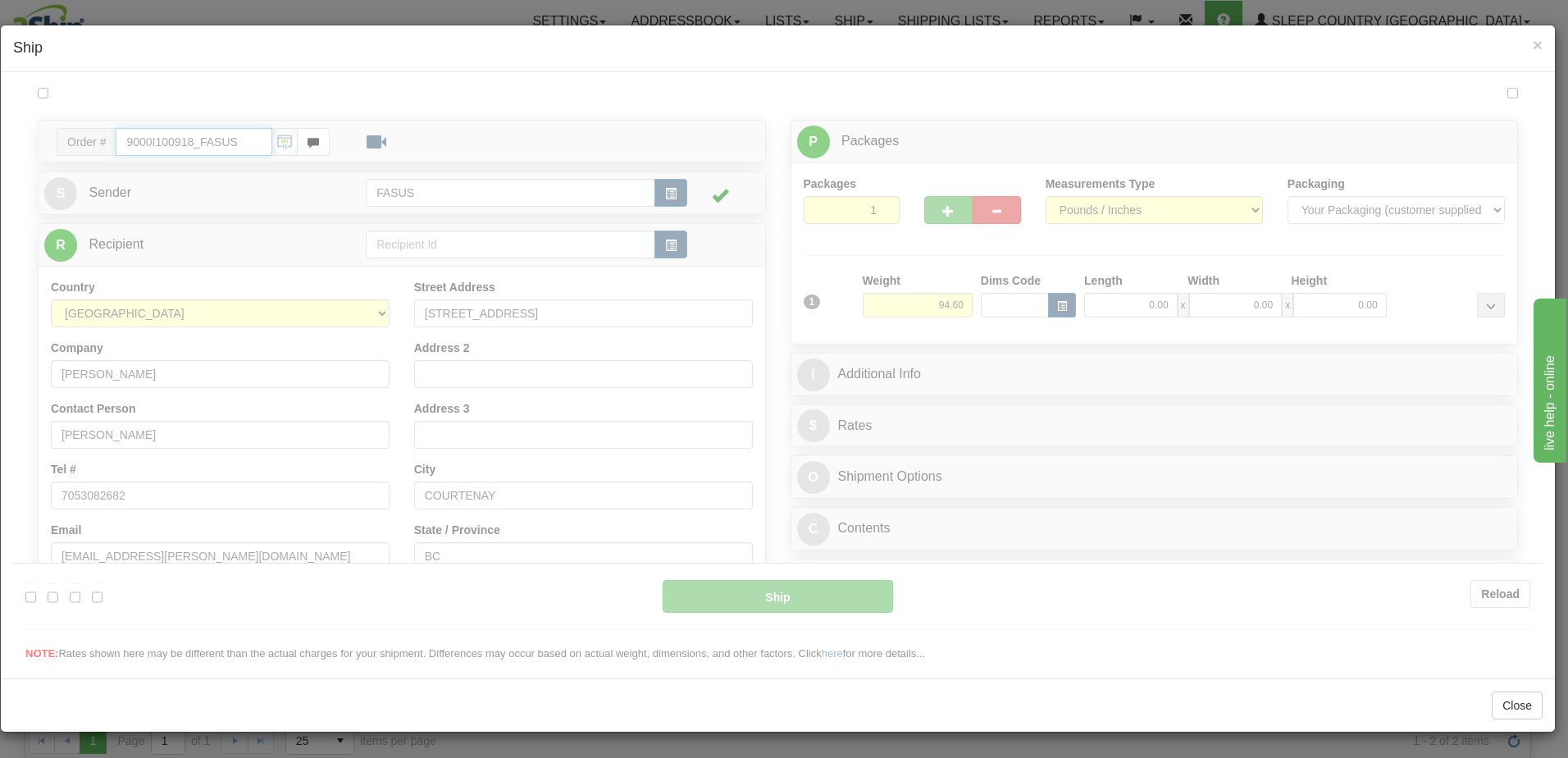
type input "08:16"
type input "16:00"
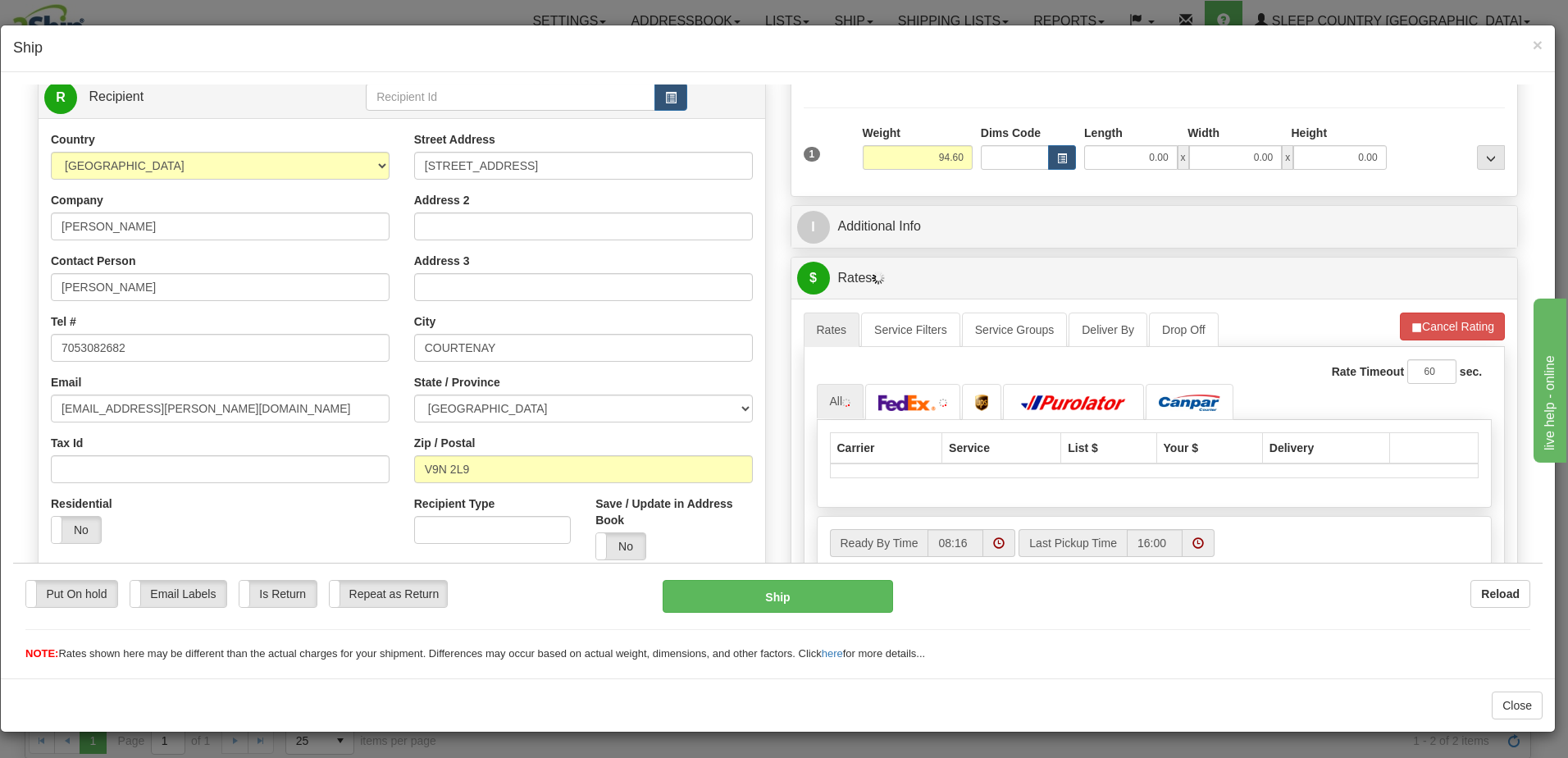
scroll to position [164, 0]
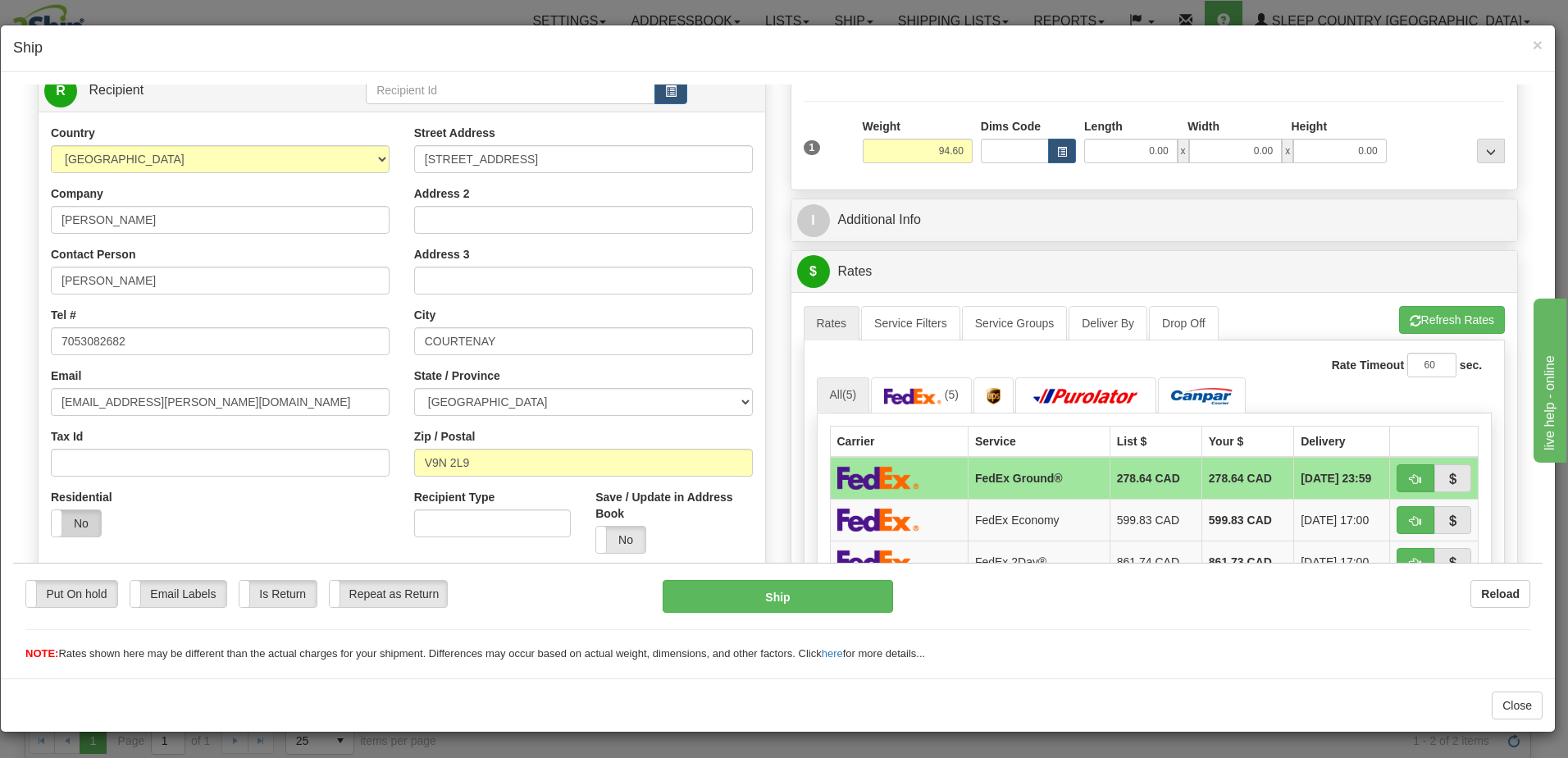
click at [75, 517] on label "No" at bounding box center [76, 523] width 50 height 27
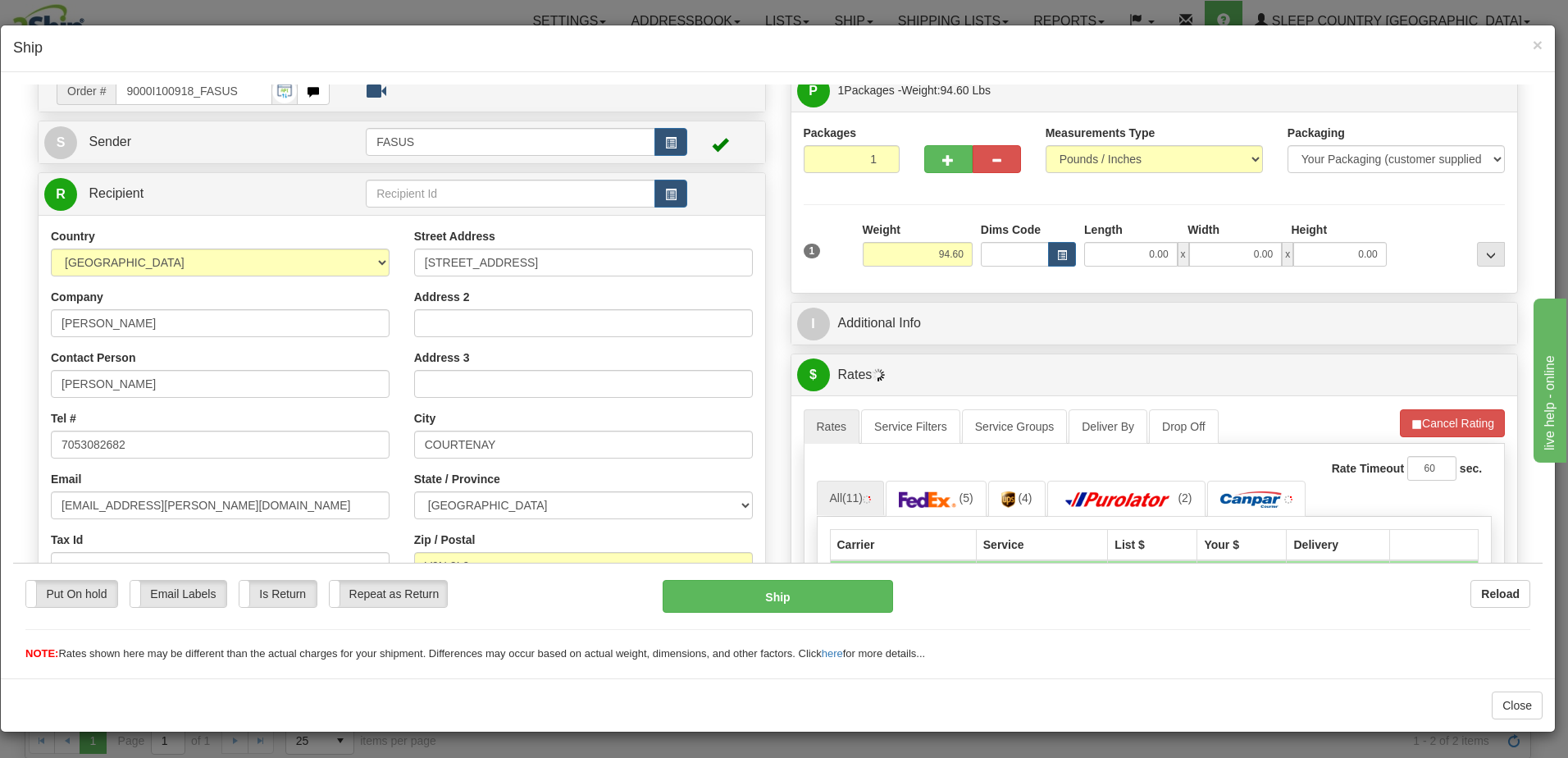
scroll to position [0, 0]
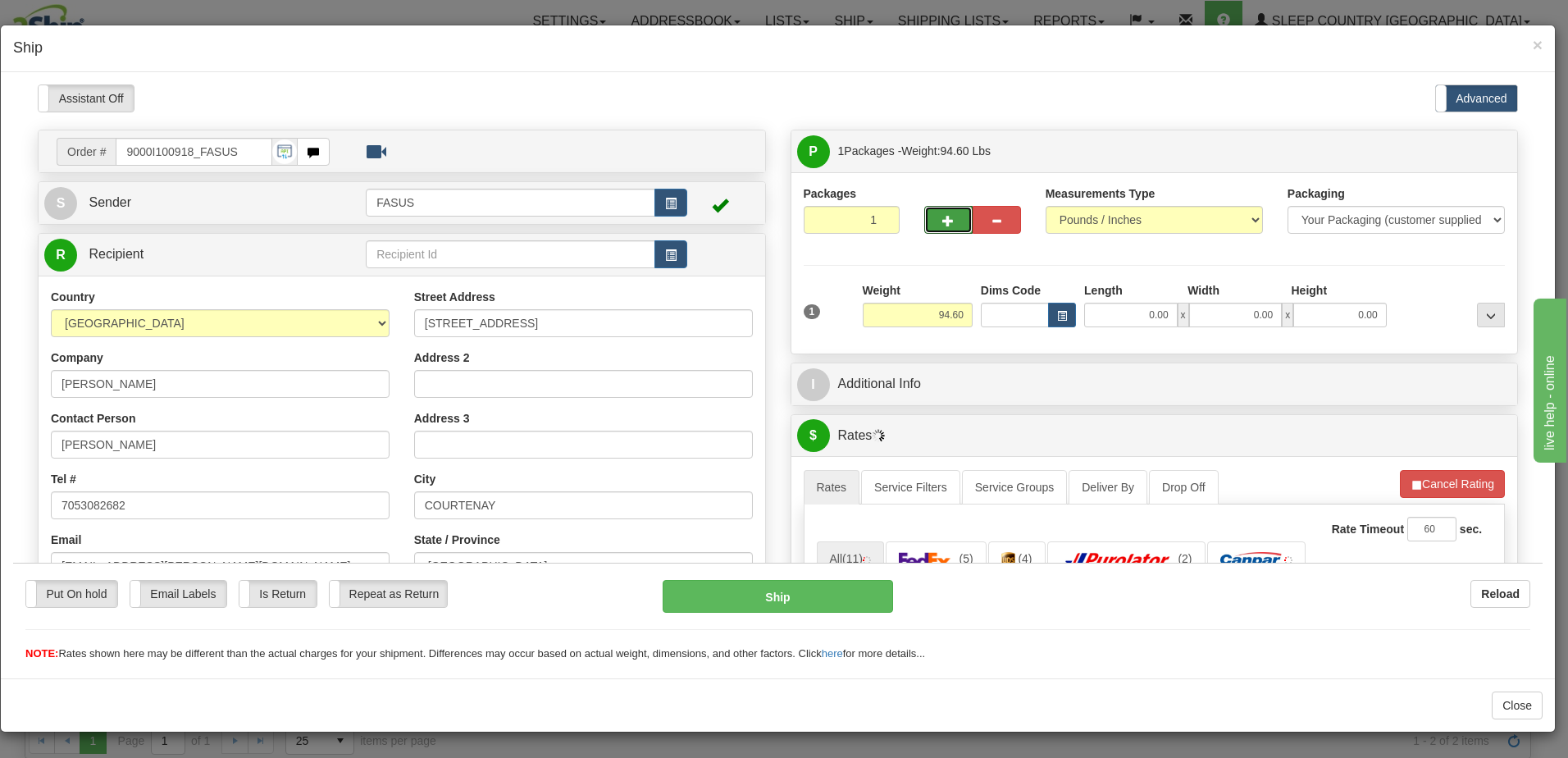
click at [943, 215] on span "button" at bounding box center [948, 220] width 11 height 10
type input "2"
click at [1481, 150] on span "Package Level" at bounding box center [1470, 151] width 65 height 11
radio input "true"
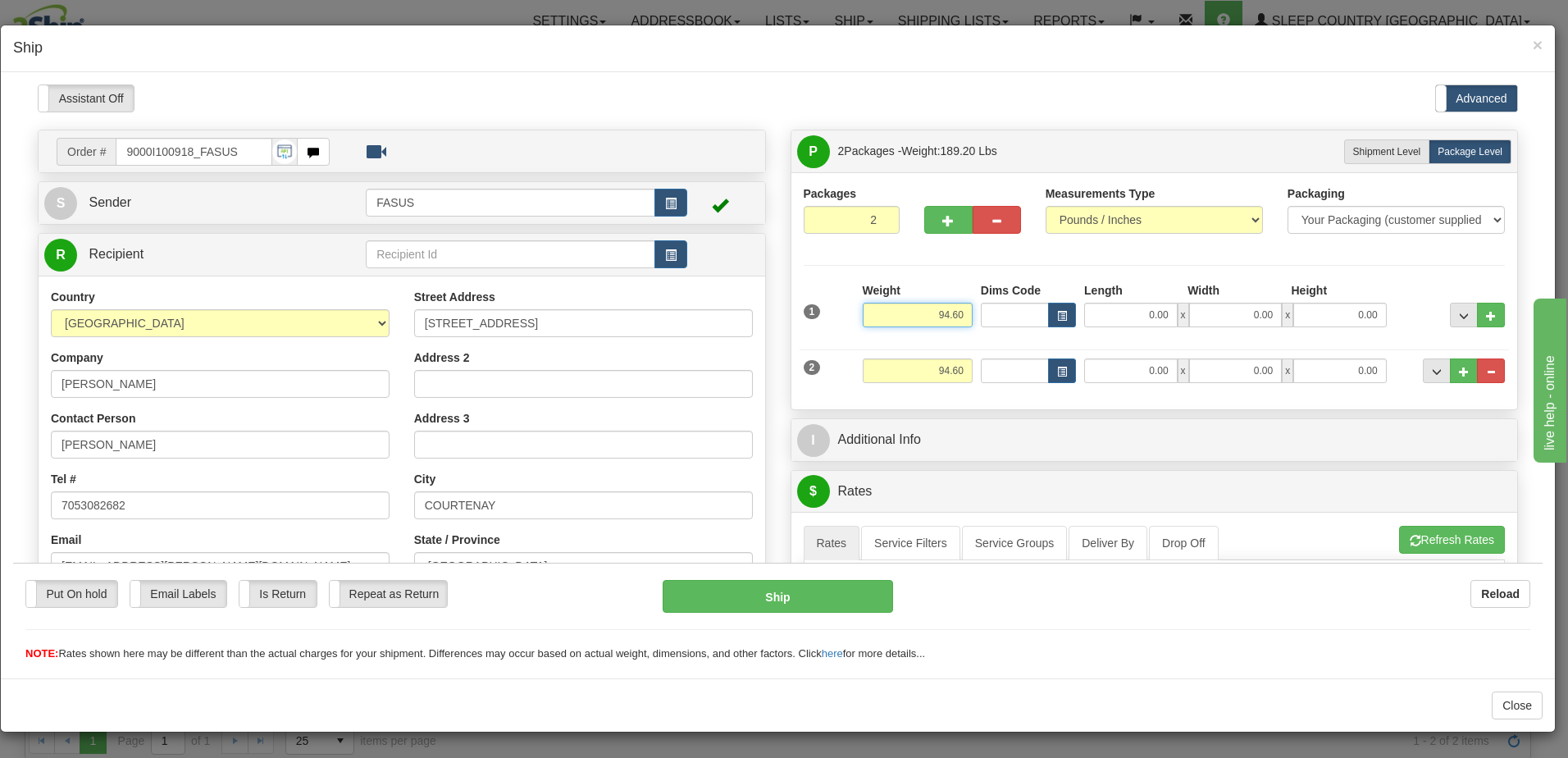
drag, startPoint x: 917, startPoint y: 311, endPoint x: 984, endPoint y: 315, distance: 67.1
click at [984, 315] on div "1 Weight 94.60 Dims Code x x" at bounding box center [1155, 310] width 710 height 58
type input "61.60"
type input "83.00"
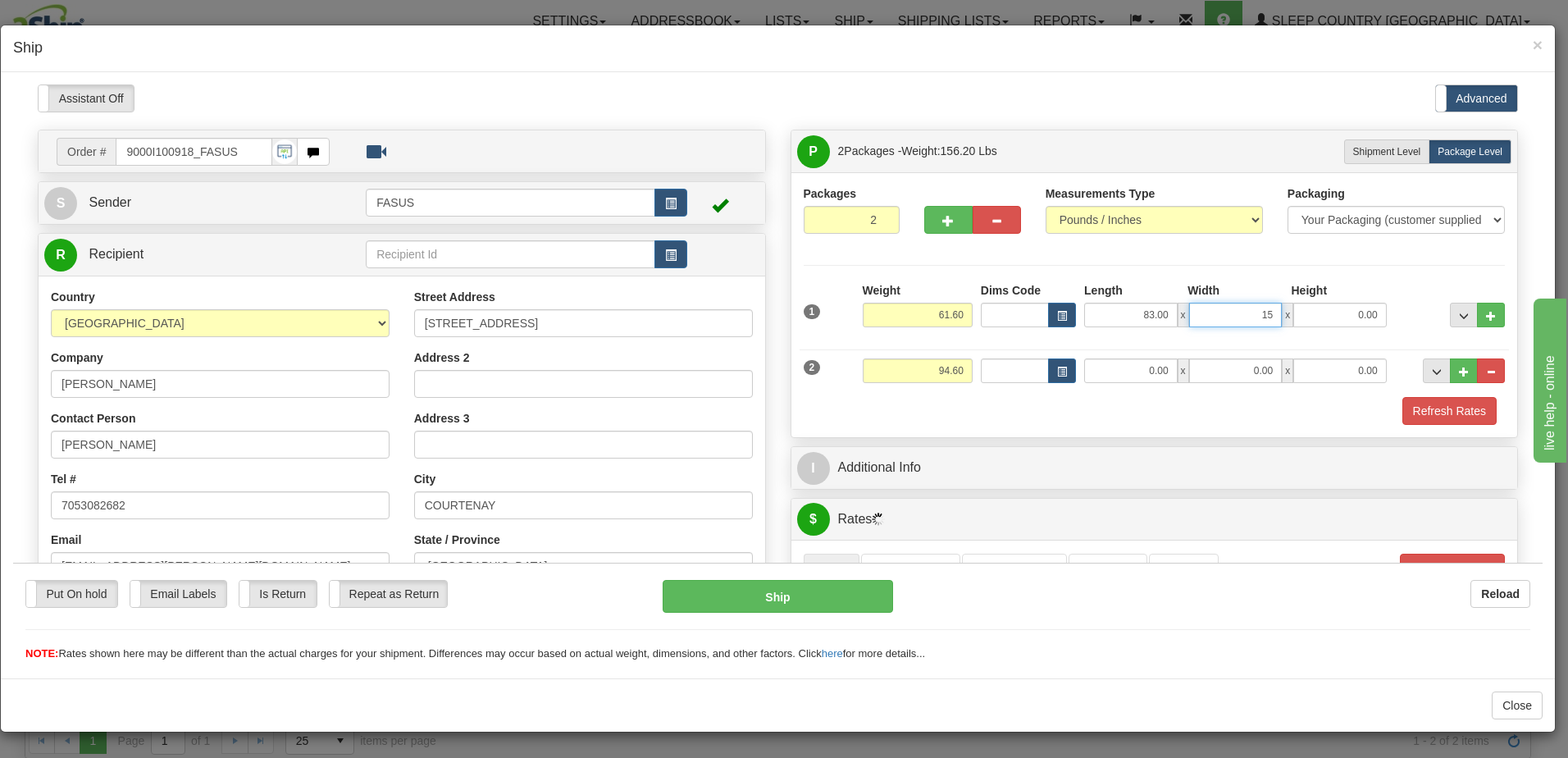
type input "15.00"
type input "4.00"
drag, startPoint x: 917, startPoint y: 370, endPoint x: 969, endPoint y: 368, distance: 52.0
click at [977, 366] on div "2 Weight 94.60 Dims Code Length Width Height" at bounding box center [1155, 369] width 710 height 55
type input "31.70"
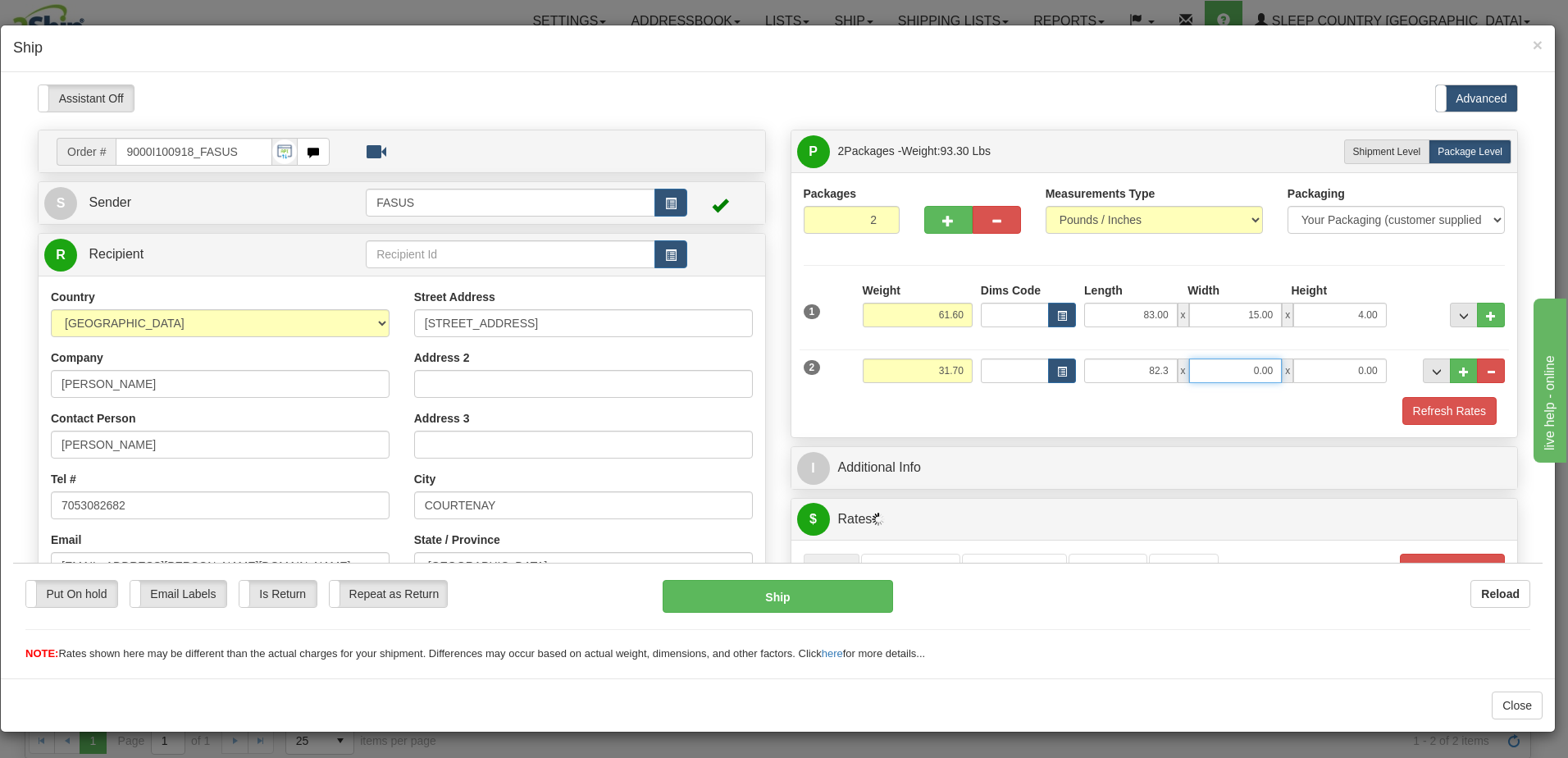
type input "82.30"
type input "14.00"
type input "6.00"
click at [1459, 317] on span "..." at bounding box center [1464, 315] width 10 height 9
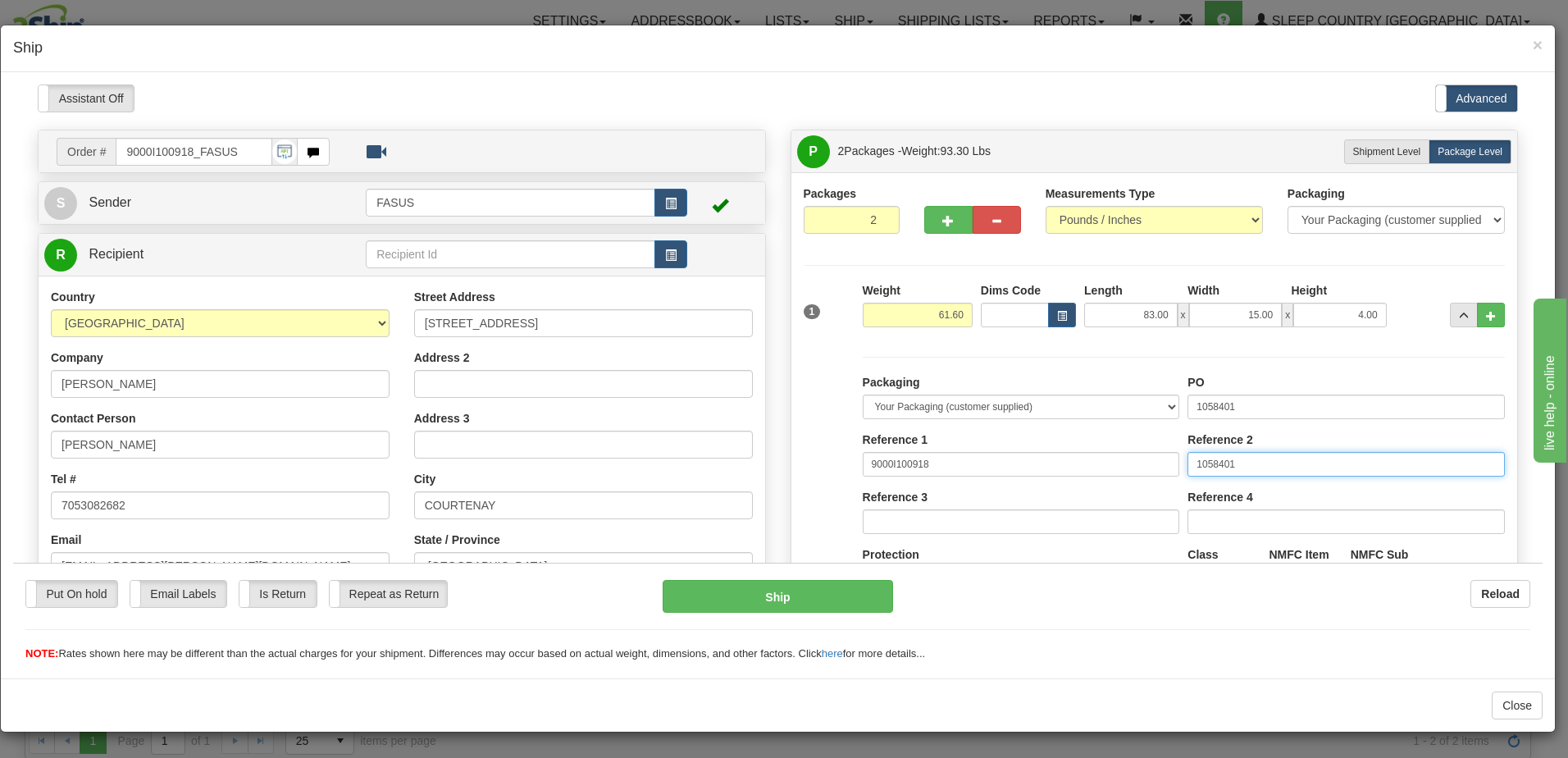
drag, startPoint x: 1267, startPoint y: 461, endPoint x: 732, endPoint y: 440, distance: 535.4
click at [732, 129] on div "Order # 9000I100918_FASUS S Sender FASUS" at bounding box center [778, 129] width 1505 height 0
drag, startPoint x: 1254, startPoint y: 401, endPoint x: 946, endPoint y: 389, distance: 308.2
click at [946, 389] on div "Packaging Your Packaging (customer supplied) Envelope (carrier supplied) Pack (…" at bounding box center [1183, 524] width 650 height 302
type input "1027269"
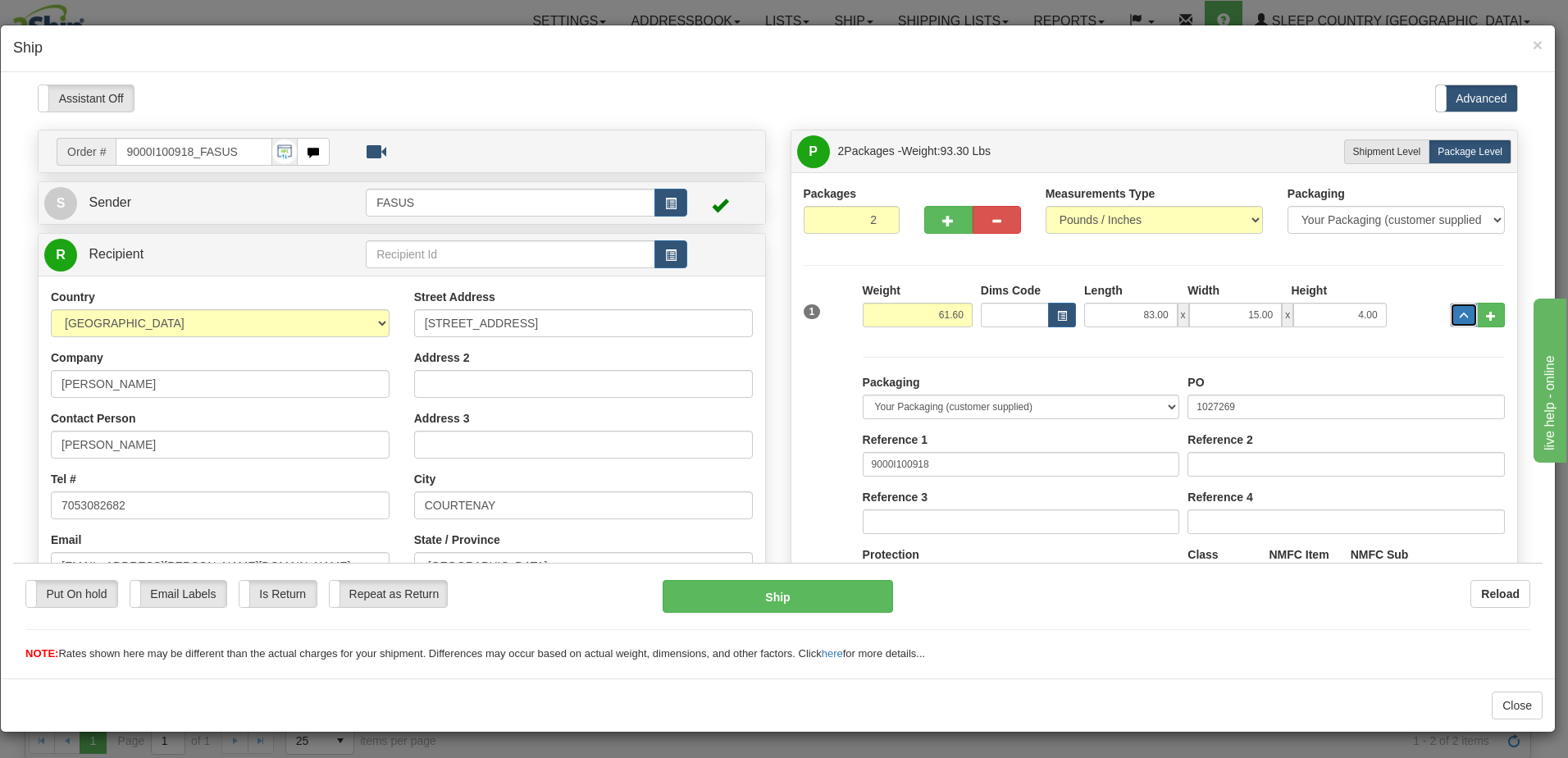
click at [1459, 316] on span "..." at bounding box center [1464, 315] width 10 height 9
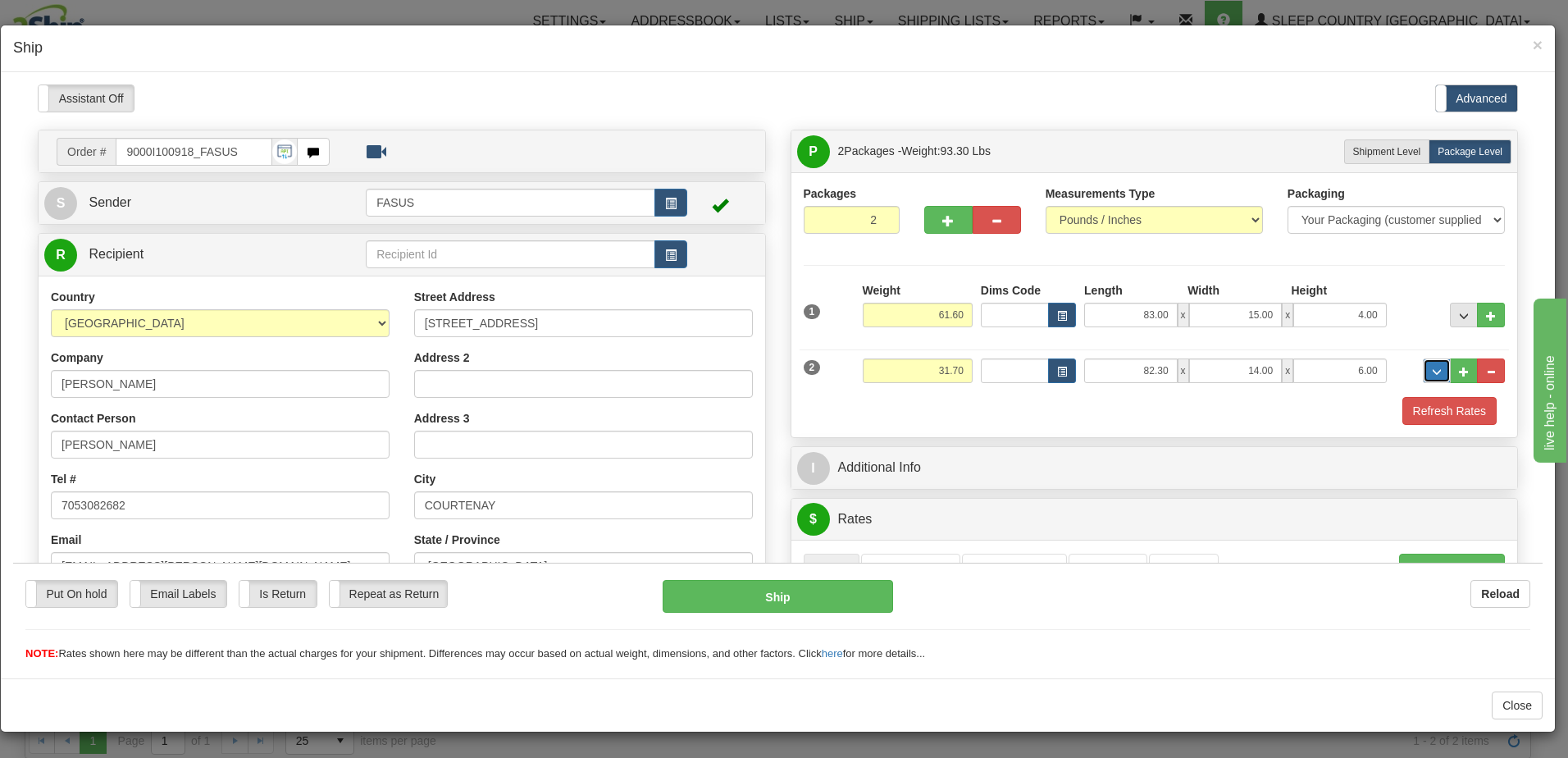
drag, startPoint x: 1431, startPoint y: 369, endPoint x: 1372, endPoint y: 382, distance: 60.4
click at [1431, 368] on button "..." at bounding box center [1437, 370] width 28 height 25
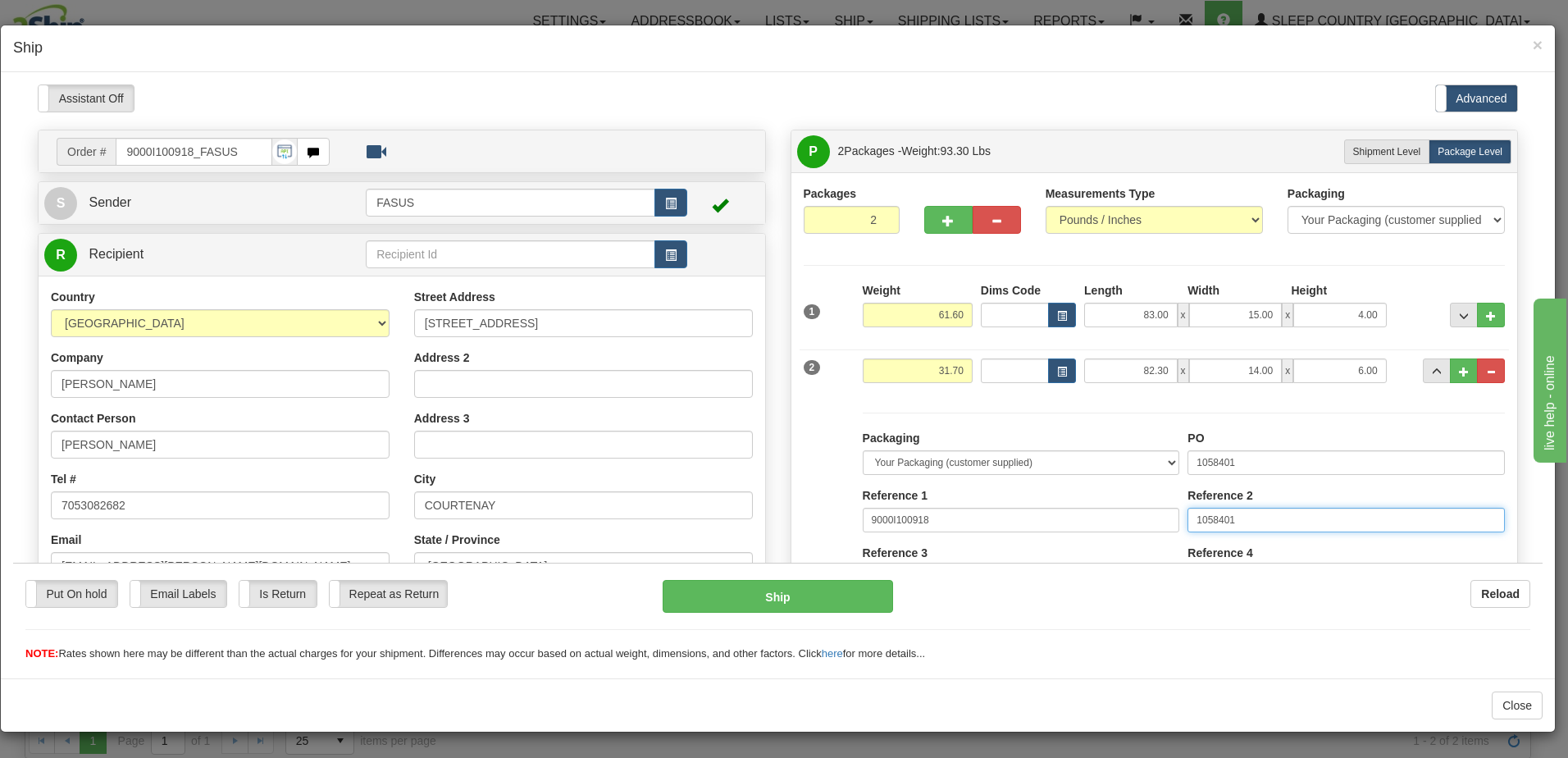
drag, startPoint x: 1232, startPoint y: 515, endPoint x: 935, endPoint y: 524, distance: 297.1
click at [935, 524] on div "Packaging Your Packaging (customer supplied) Envelope (carrier supplied) Pack (…" at bounding box center [1183, 580] width 650 height 302
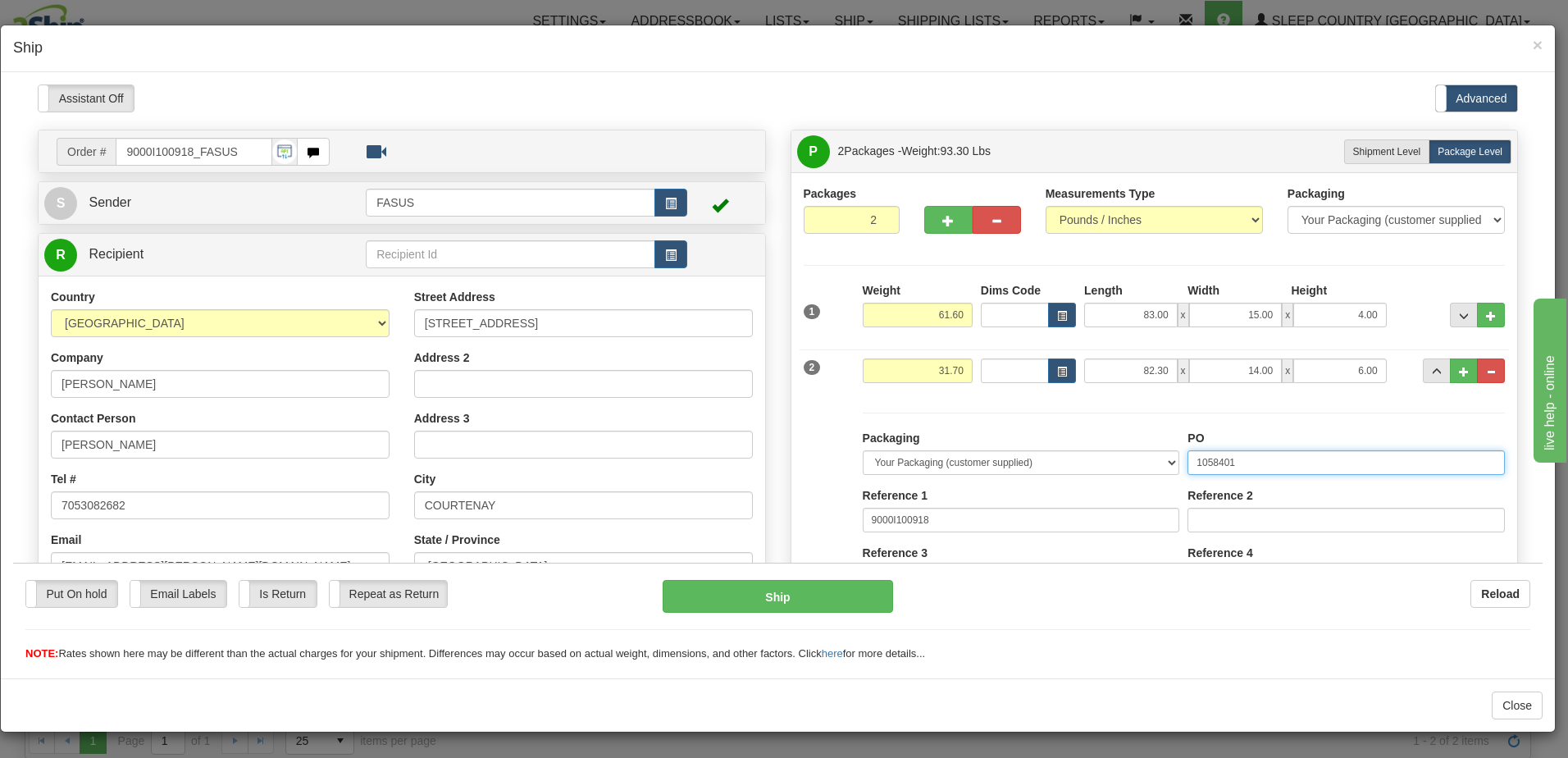
drag, startPoint x: 1281, startPoint y: 453, endPoint x: 783, endPoint y: 433, distance: 498.4
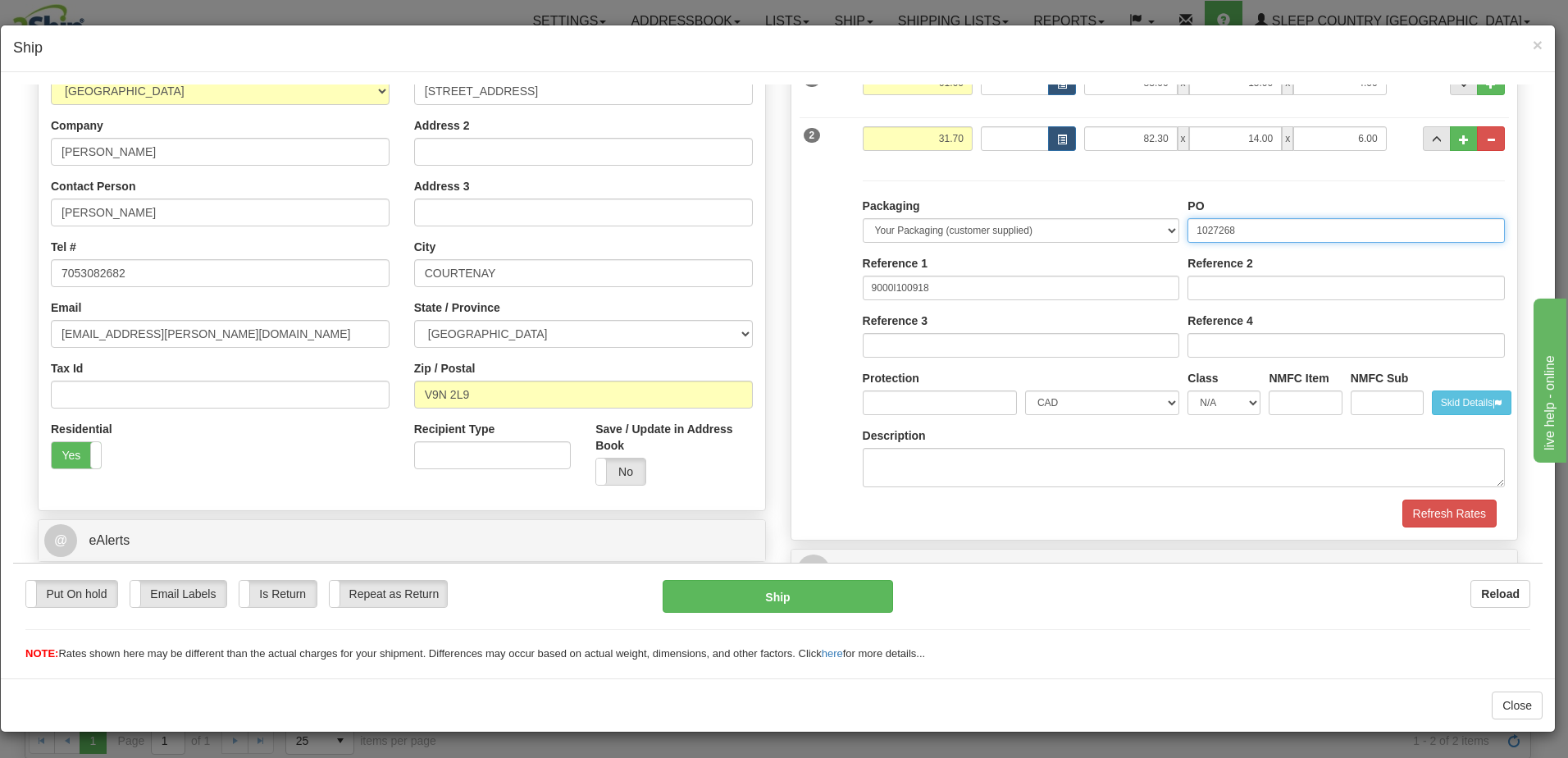
scroll to position [246, 0]
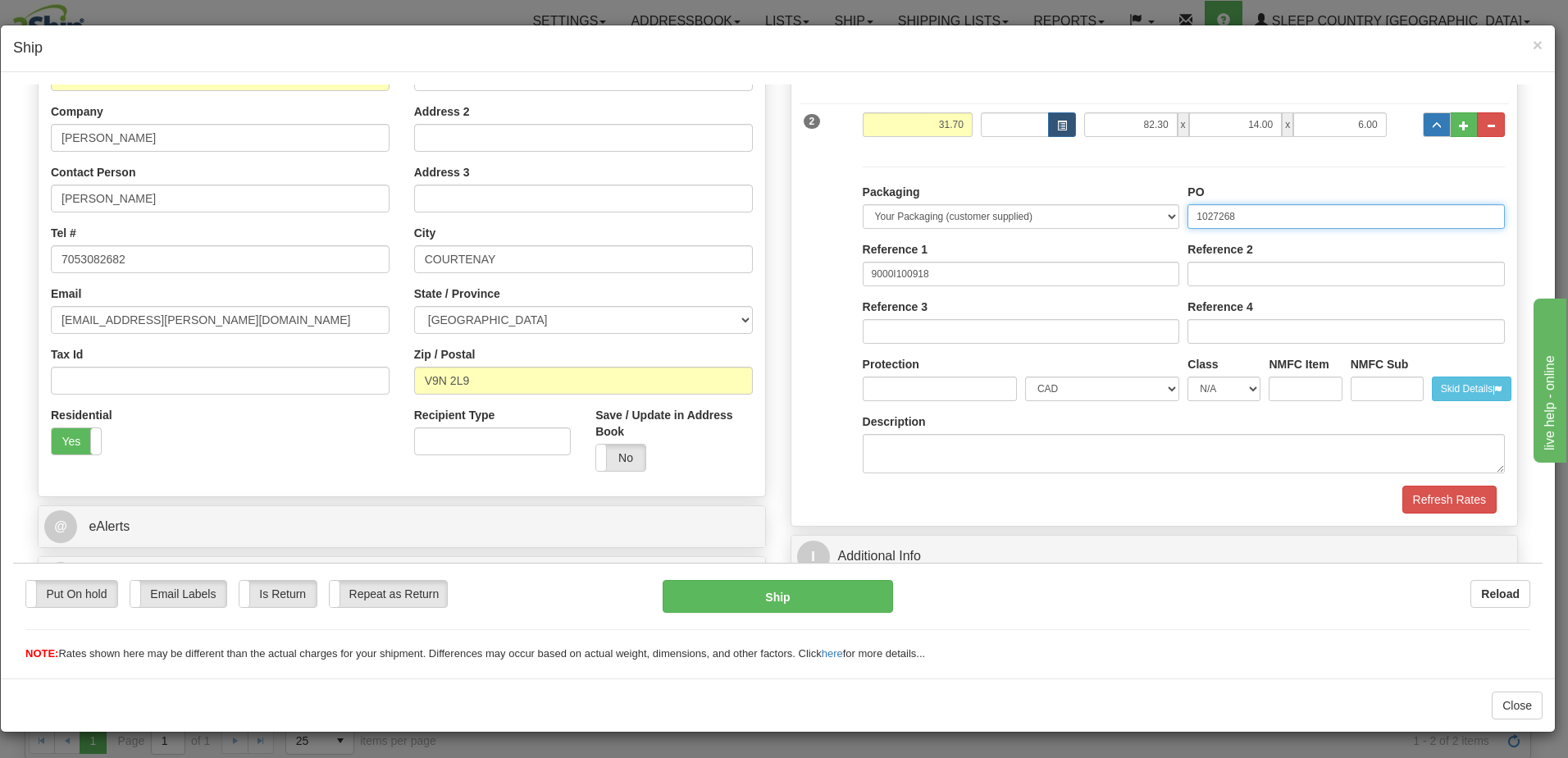
type input "1027268"
click at [1432, 122] on span "..." at bounding box center [1437, 125] width 10 height 9
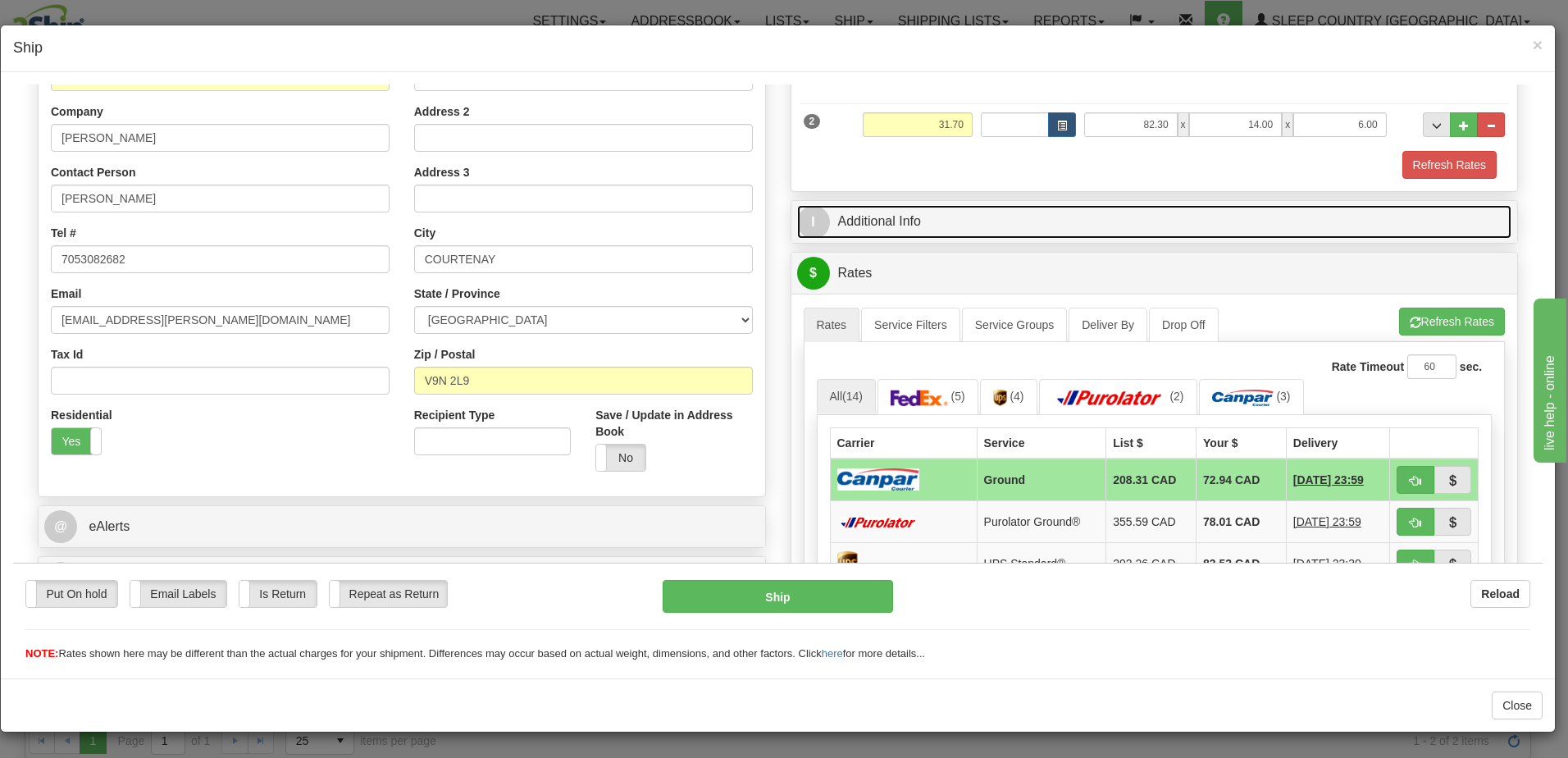
click at [974, 223] on link "I Additional Info" at bounding box center [1155, 221] width 715 height 33
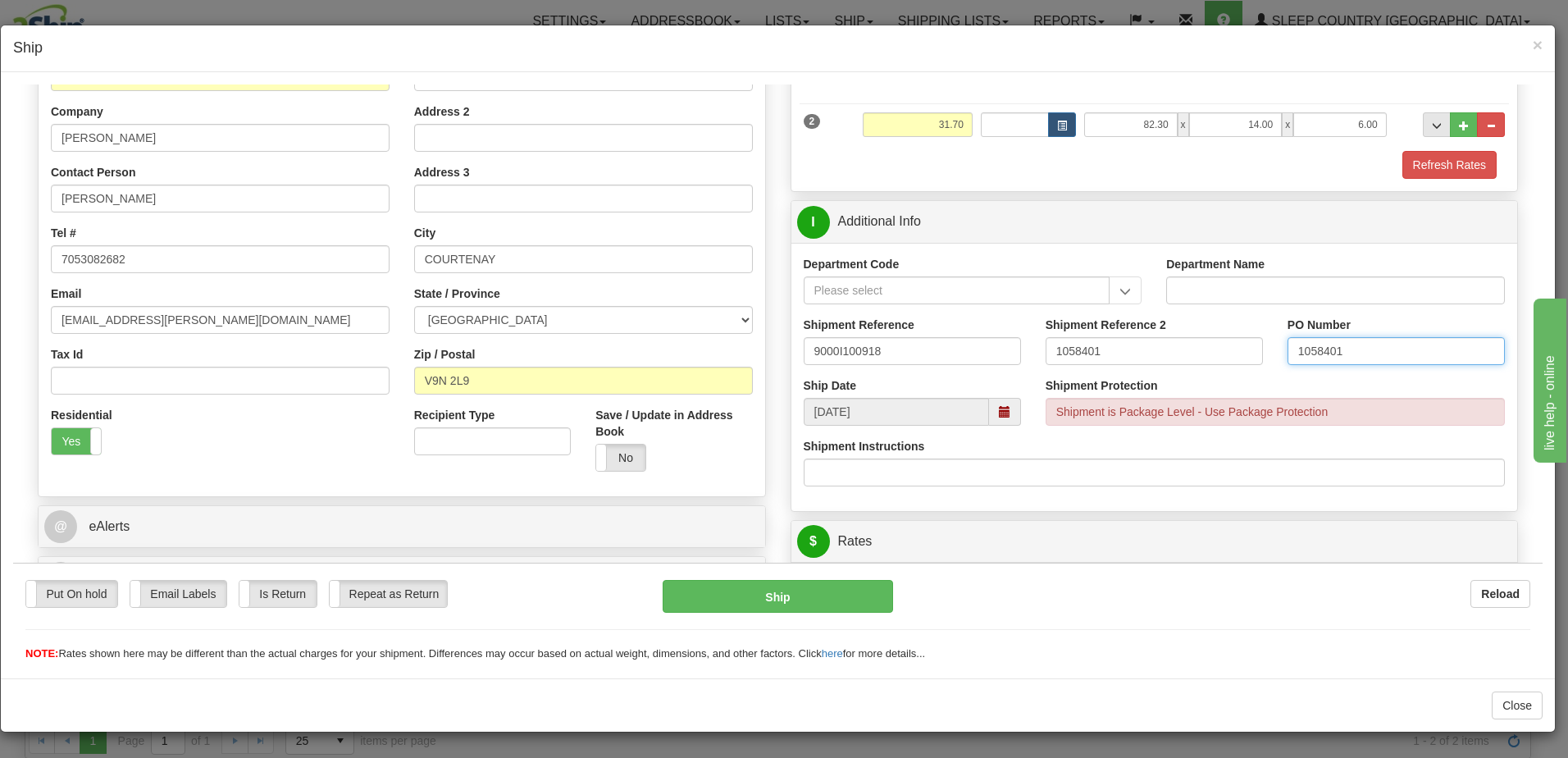
drag, startPoint x: 1392, startPoint y: 346, endPoint x: 1071, endPoint y: 345, distance: 321.0
click at [1071, 345] on div "Shipment Reference 9000I100918 Shipment Reference 2 1058401 PO Number 1058401" at bounding box center [1154, 347] width 726 height 61
drag, startPoint x: 1105, startPoint y: 344, endPoint x: 1195, endPoint y: 335, distance: 90.4
click at [850, 340] on div "Shipment Reference 9000I100918 Shipment Reference 2 1058401 PO Number" at bounding box center [1154, 347] width 726 height 61
click at [1301, 353] on input "PO Number" at bounding box center [1397, 349] width 217 height 28
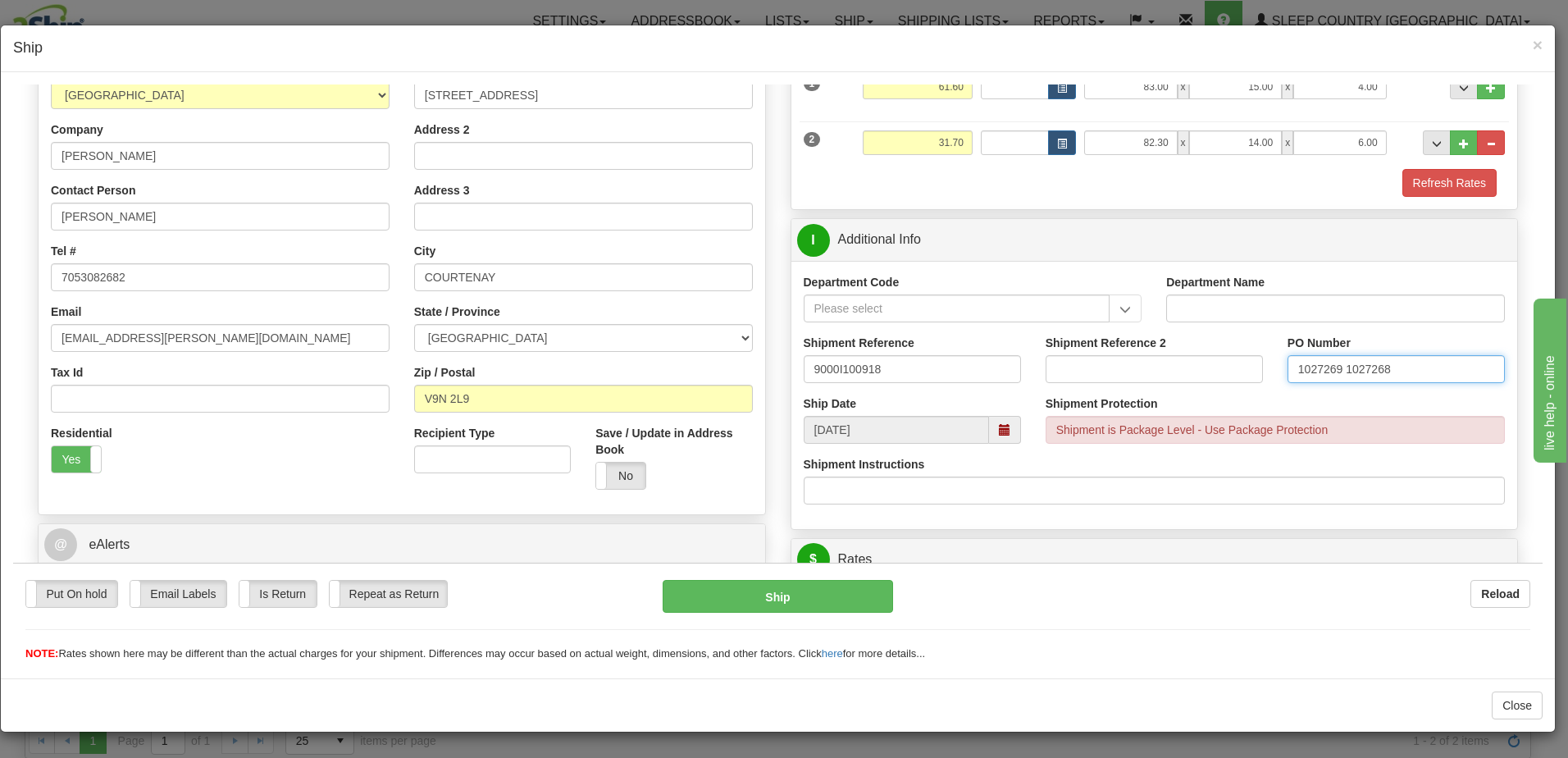
scroll to position [164, 0]
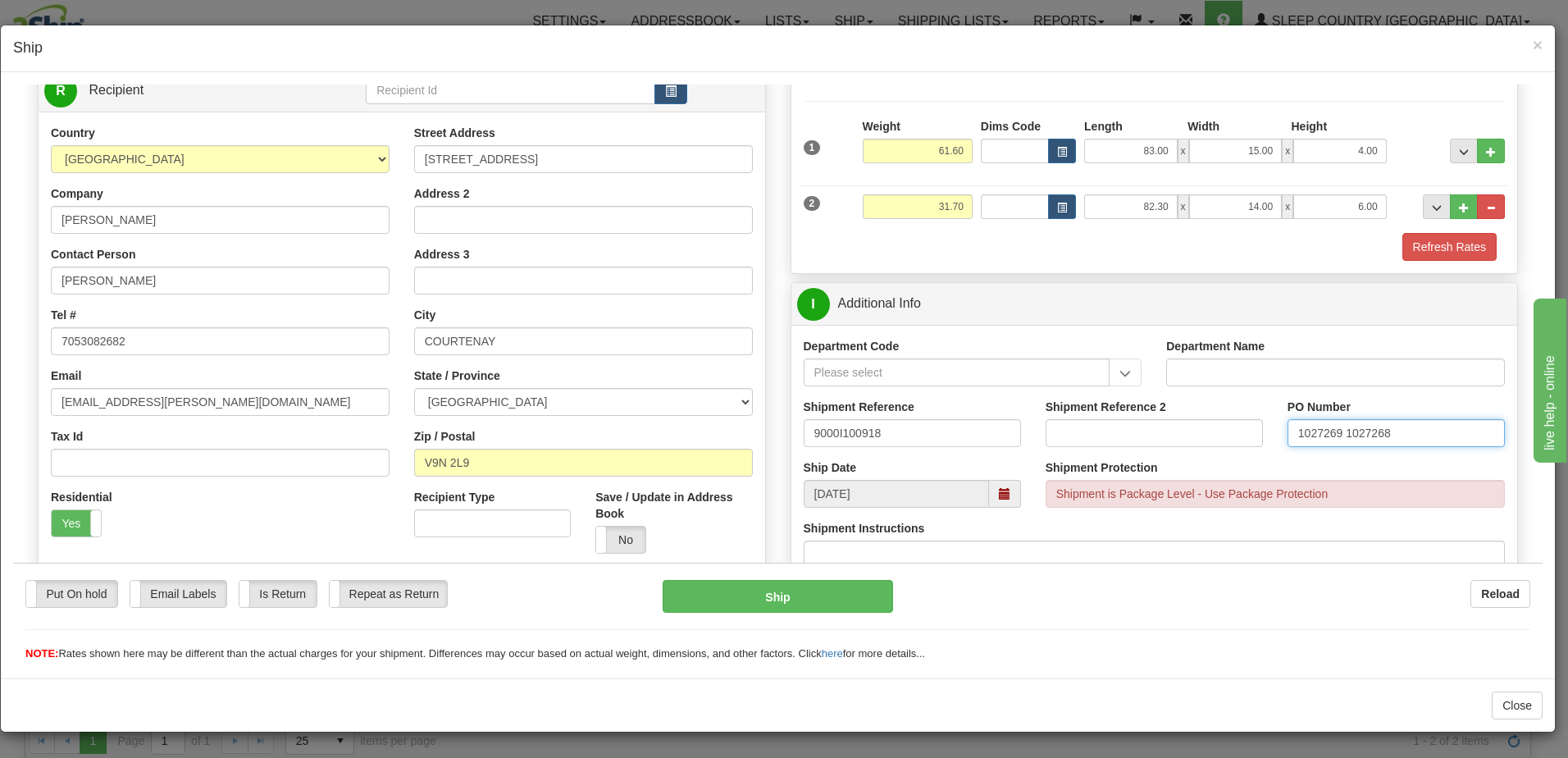
type input "1027269 1027268"
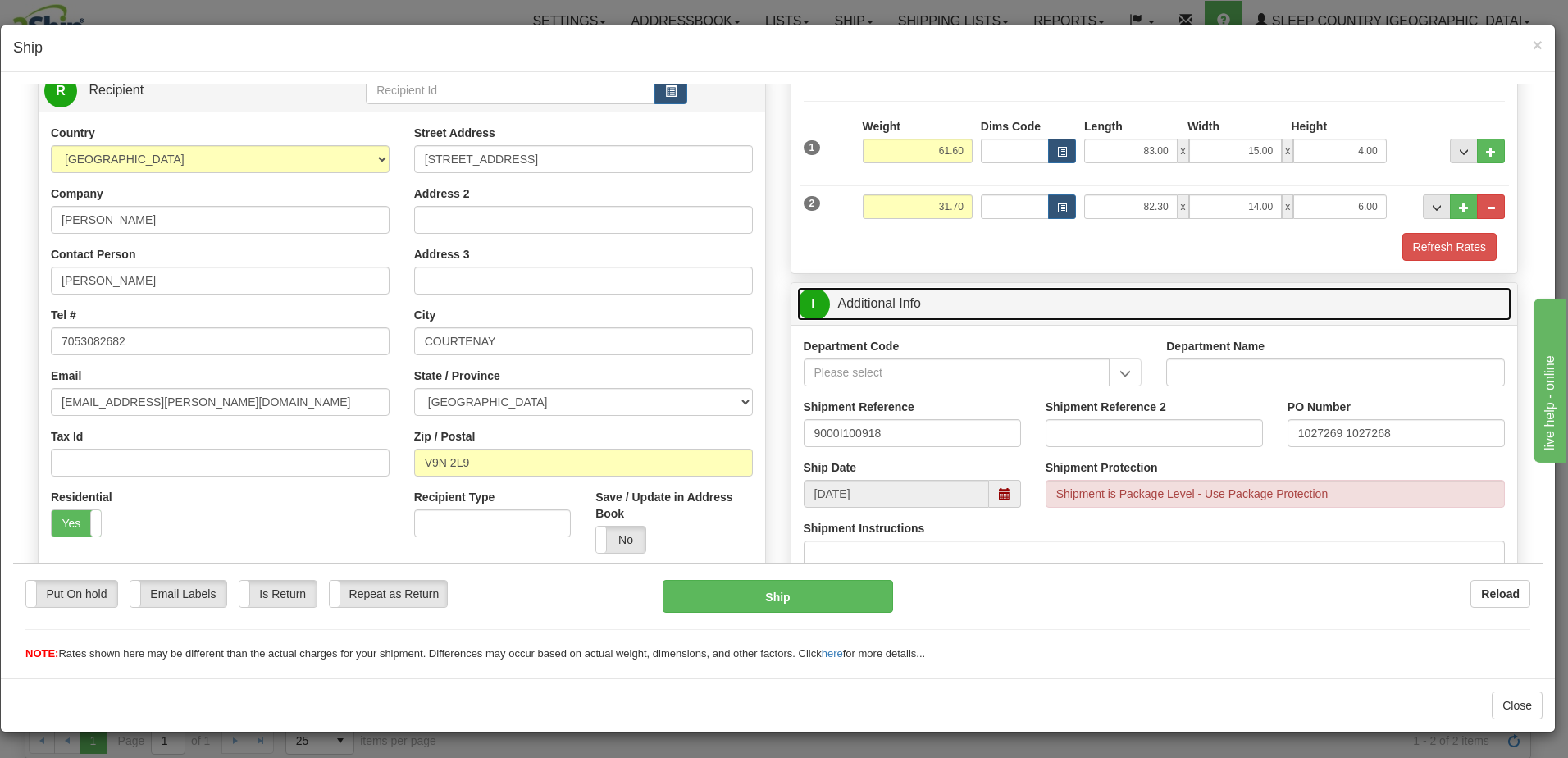
click at [1177, 293] on link "I Additional Info" at bounding box center [1155, 303] width 715 height 33
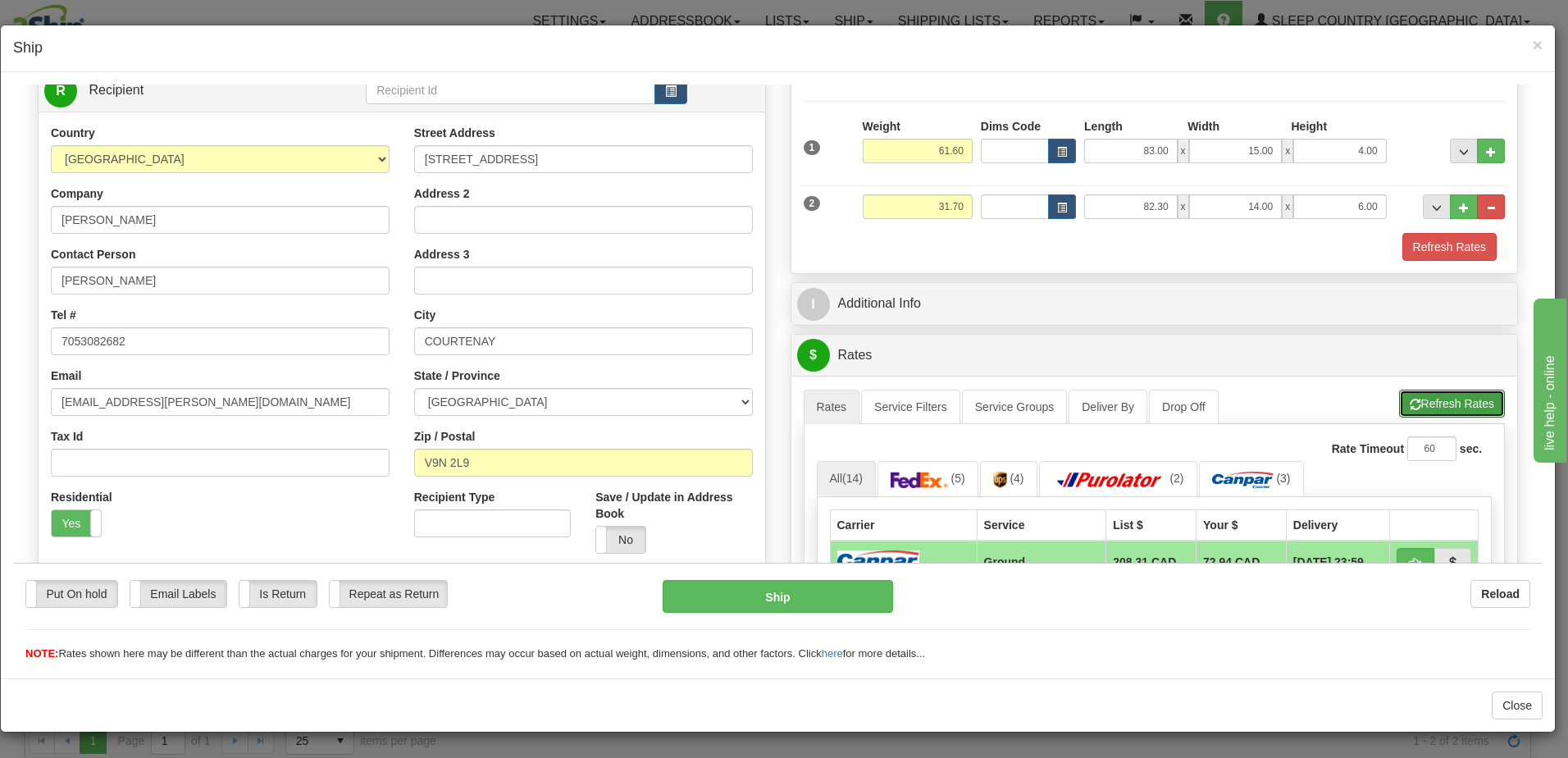
click at [1442, 400] on button "Refresh Rates" at bounding box center [1452, 402] width 106 height 28
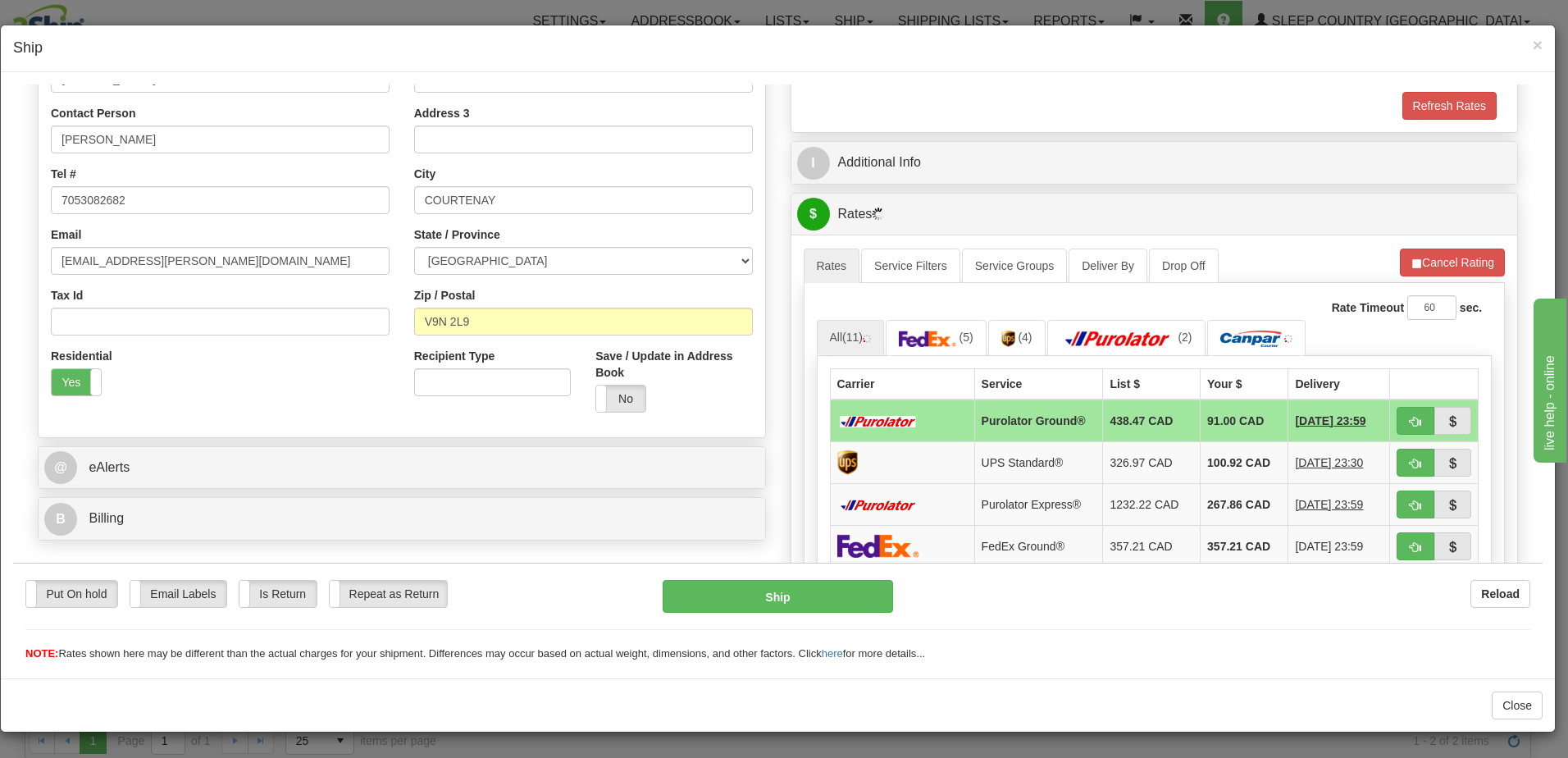
scroll to position [329, 0]
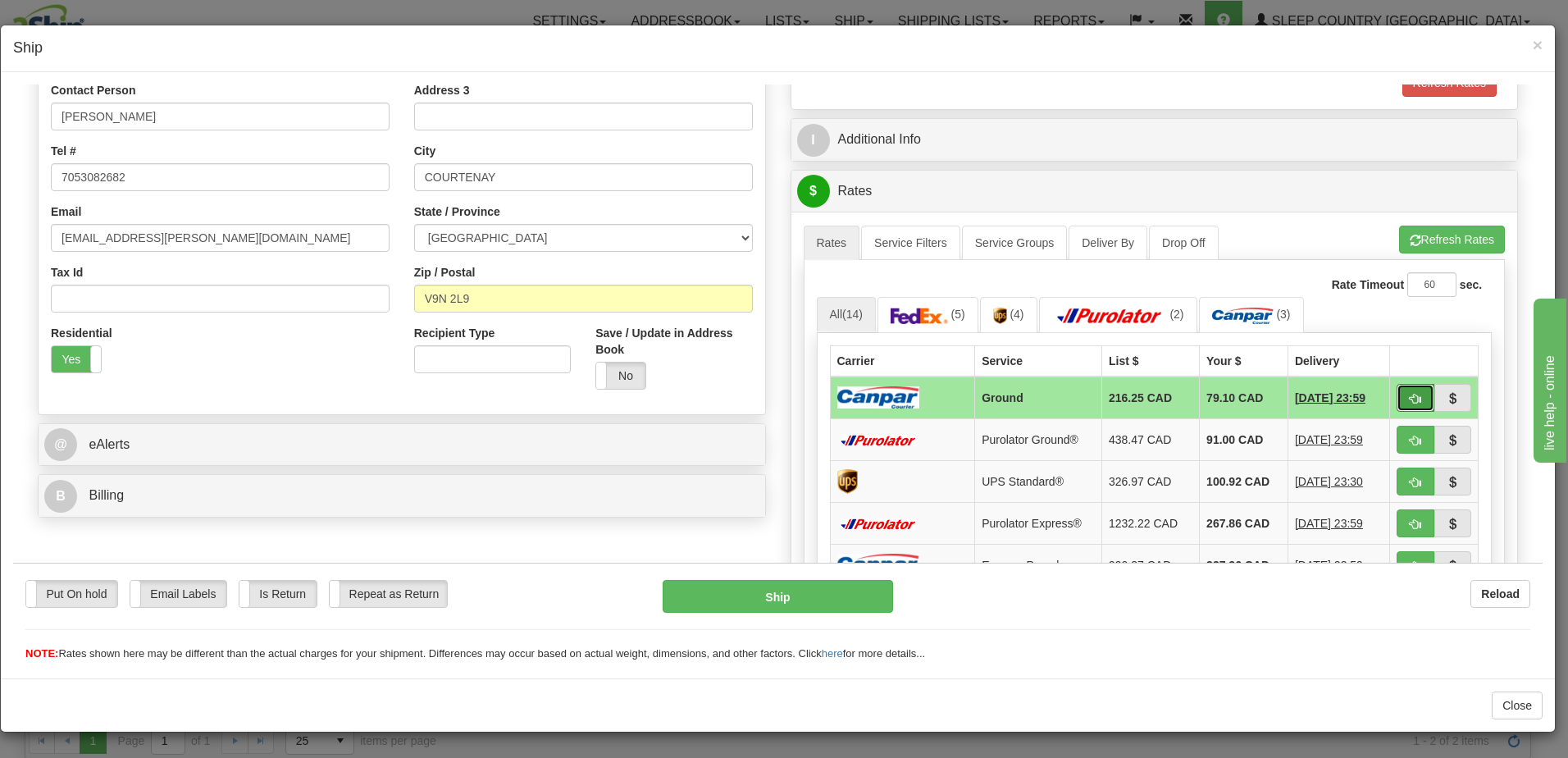
click at [1410, 398] on span "button" at bounding box center [1416, 398] width 11 height 10
type input "1"
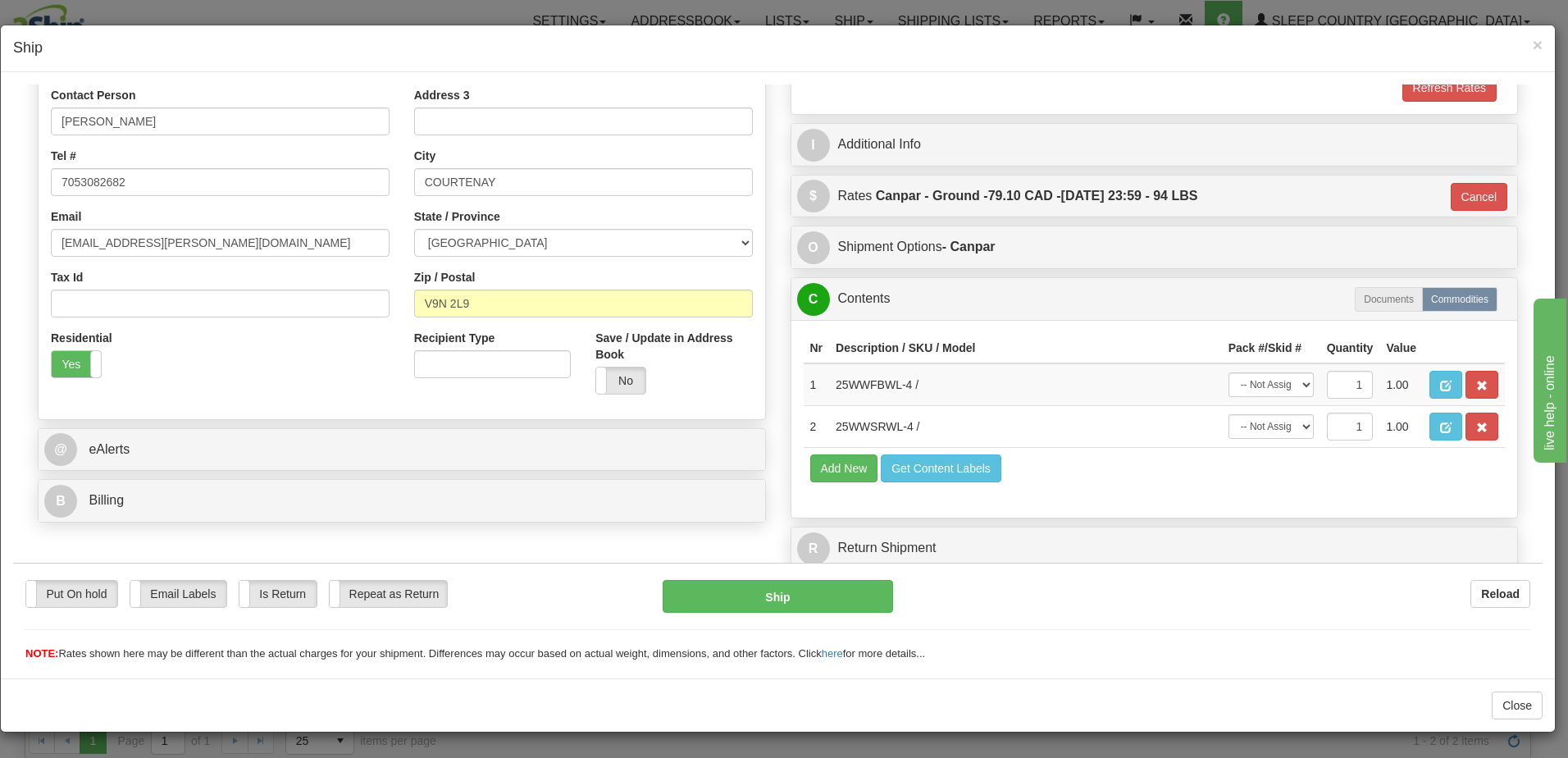
scroll to position [323, 0]
click at [824, 598] on button "Ship" at bounding box center [778, 595] width 230 height 32
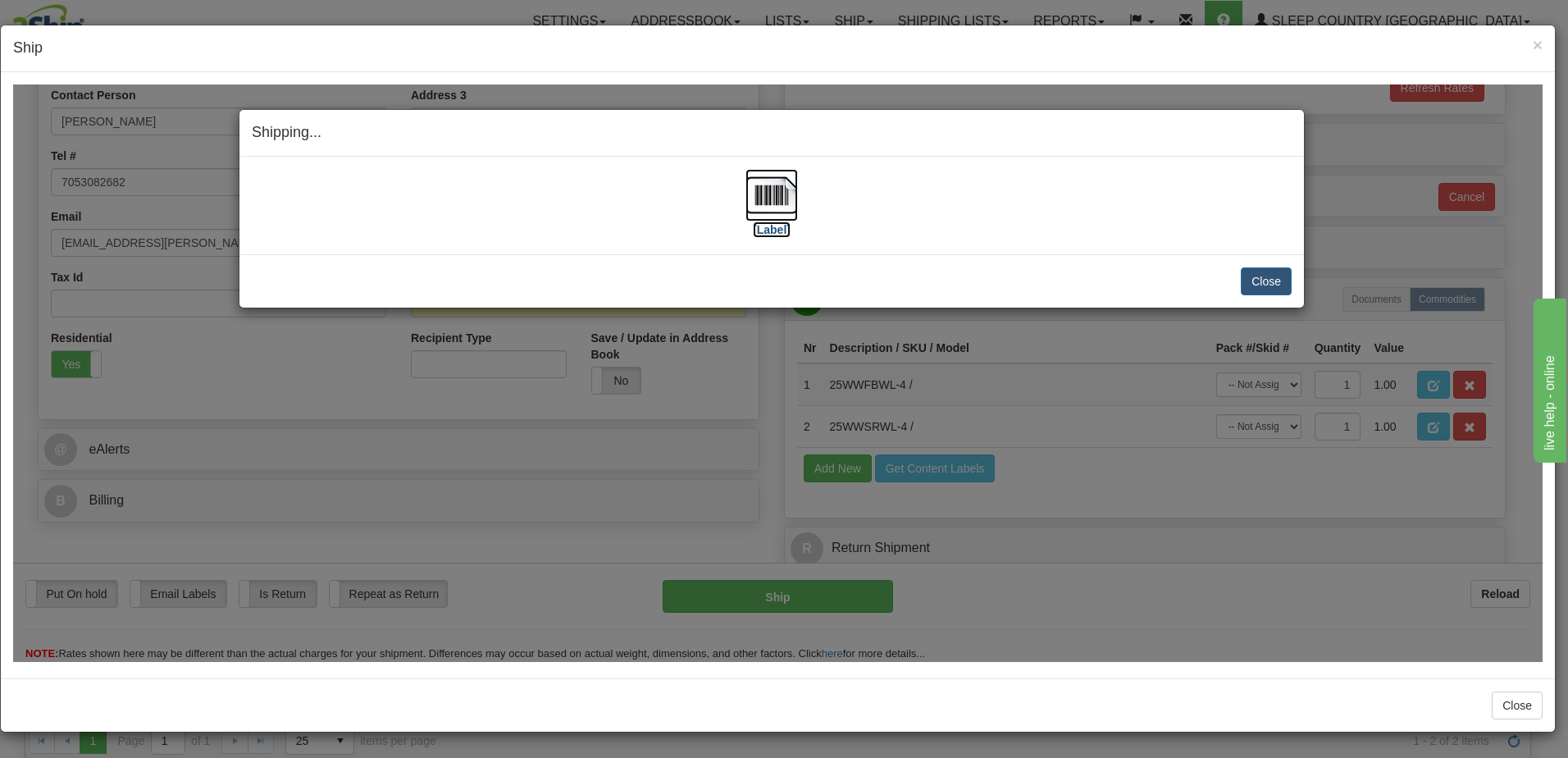
click at [771, 228] on label "[Label]" at bounding box center [772, 229] width 38 height 16
click at [1280, 282] on button "Close" at bounding box center [1266, 280] width 50 height 28
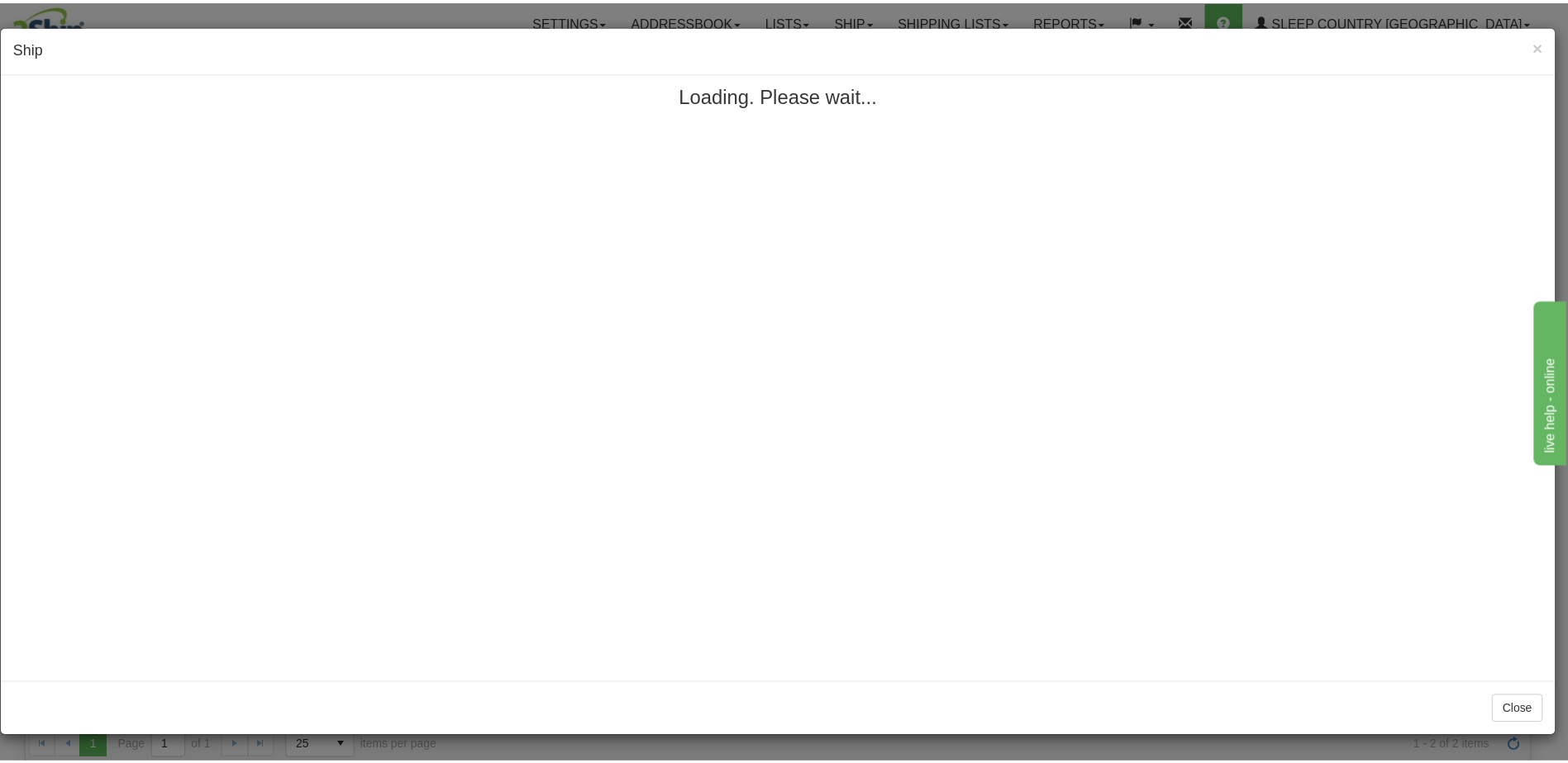
scroll to position [0, 0]
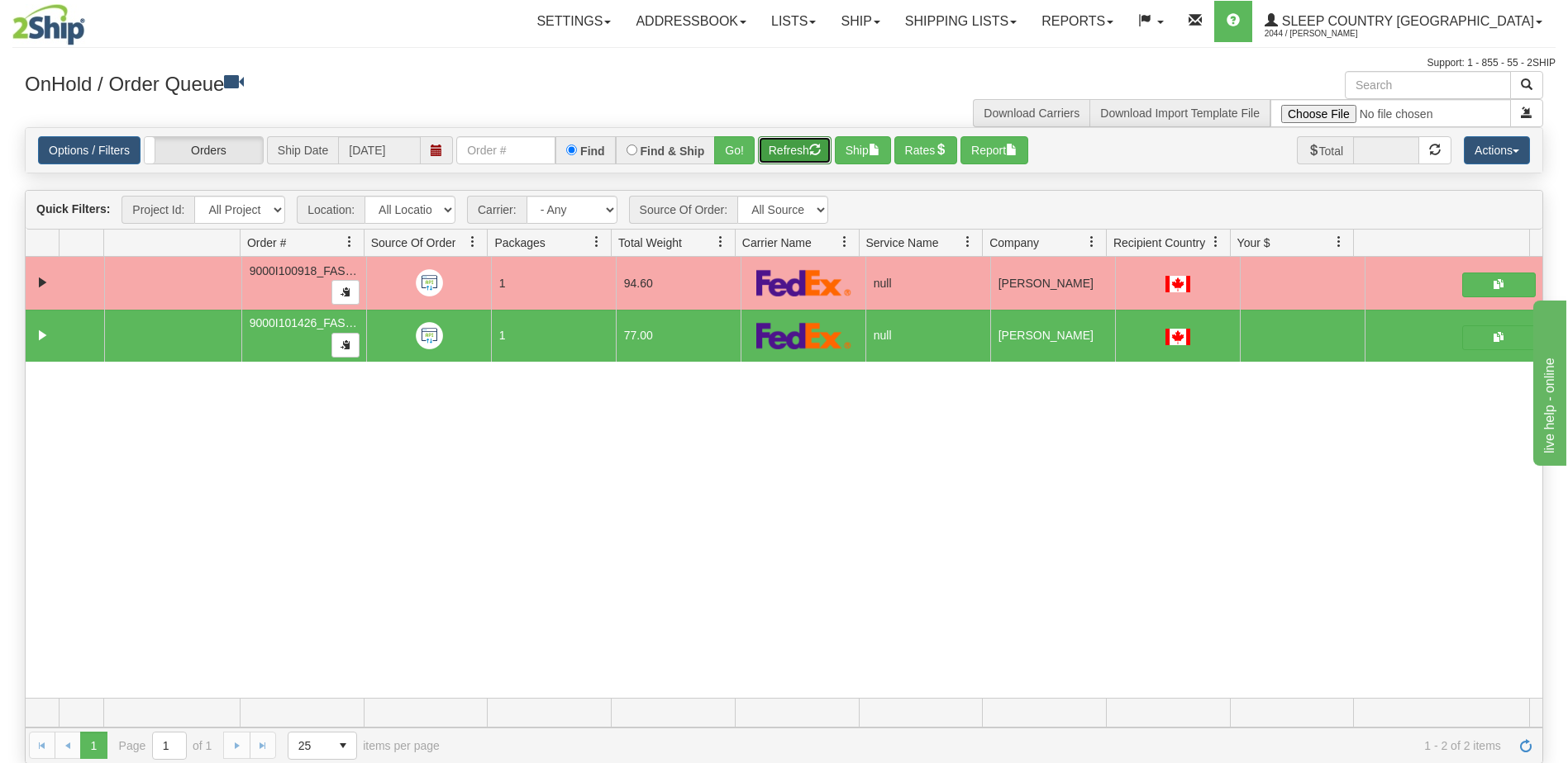
click at [812, 149] on span "button" at bounding box center [815, 150] width 12 height 12
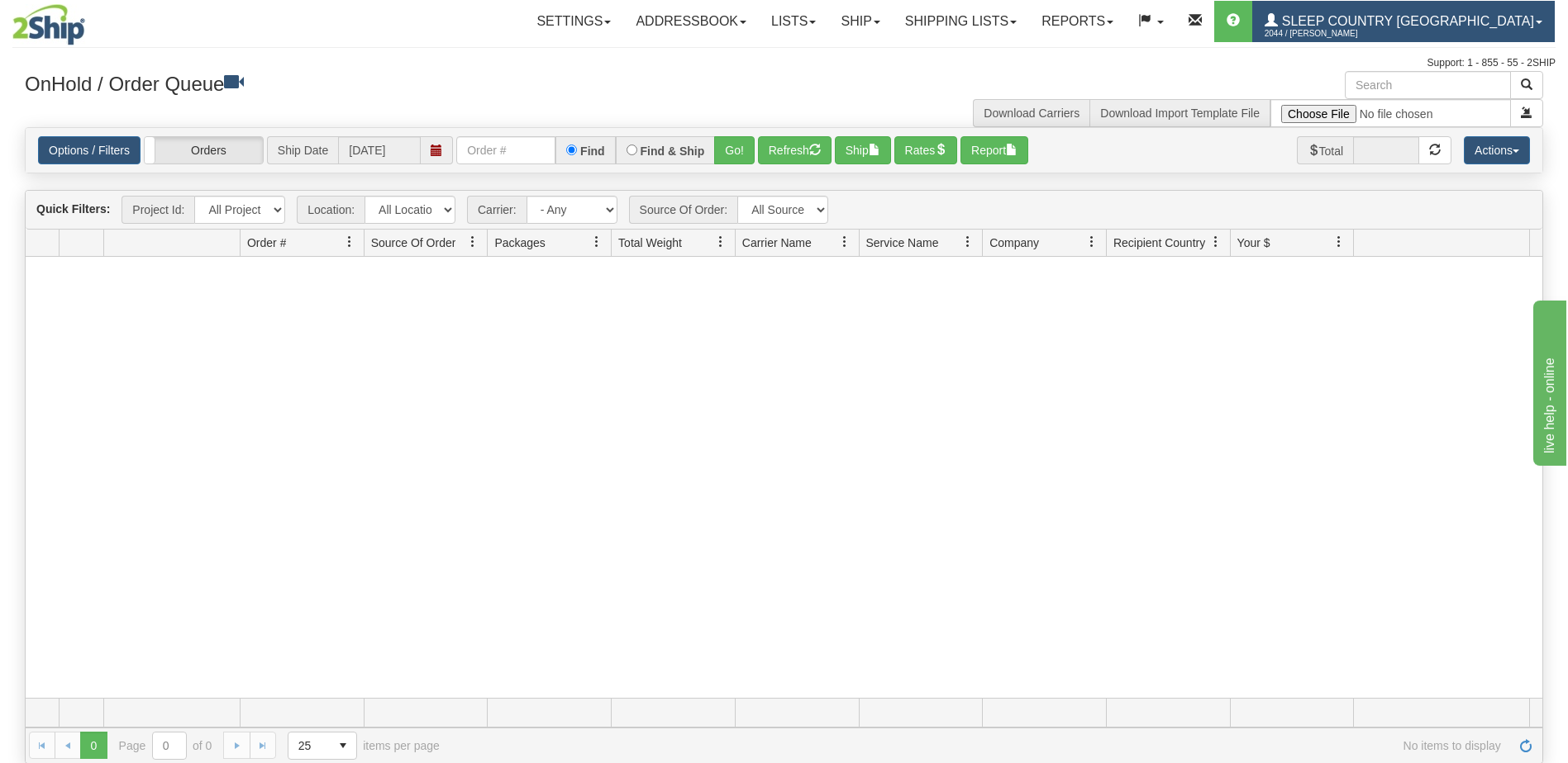
click at [1509, 21] on span "Sleep Country [GEOGRAPHIC_DATA]" at bounding box center [1405, 21] width 256 height 14
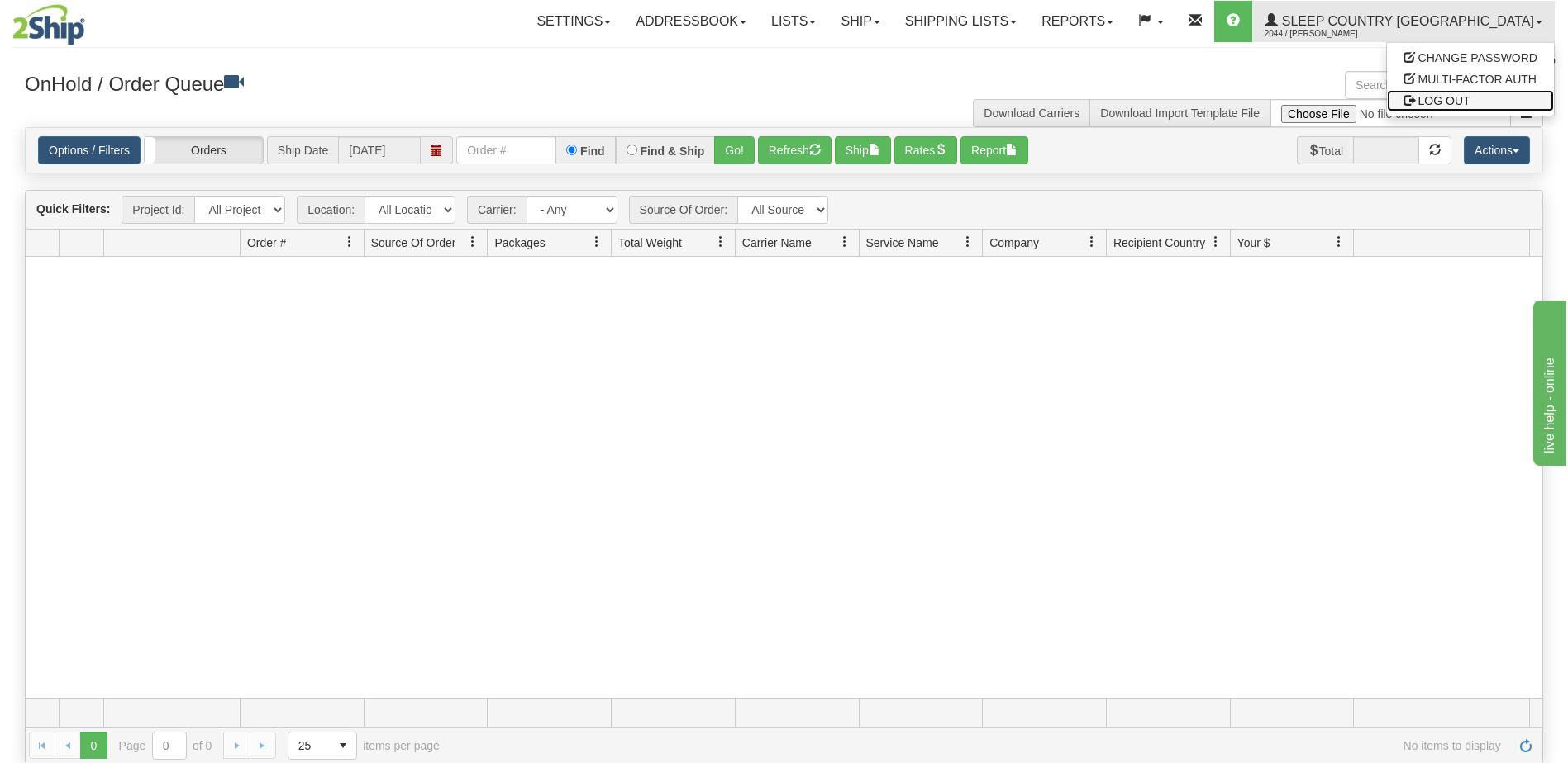
click at [1453, 104] on span "LOG OUT" at bounding box center [1444, 101] width 52 height 13
